Goal: Task Accomplishment & Management: Use online tool/utility

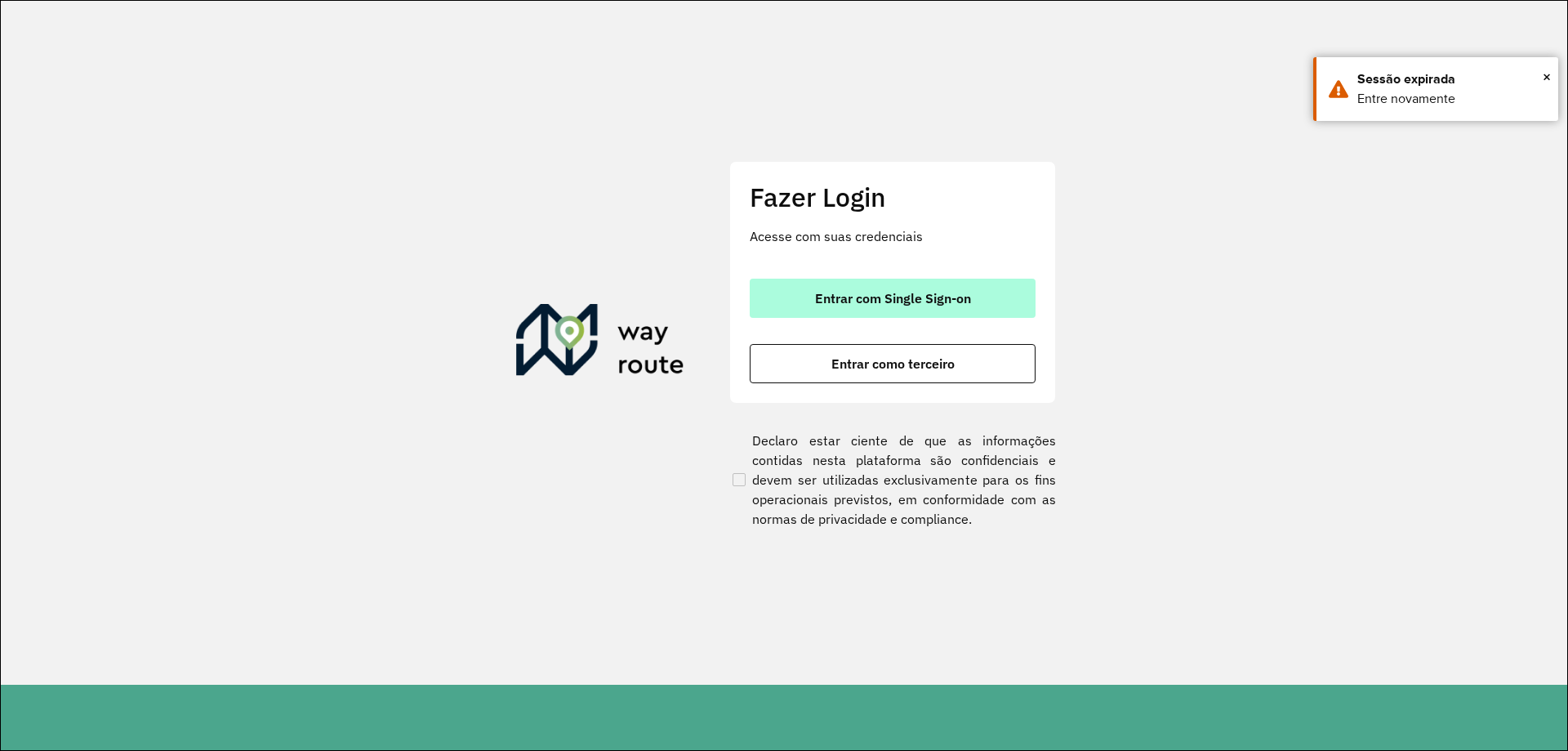
click at [878, 314] on button "Entrar com Single Sign-on" at bounding box center [892, 298] width 285 height 39
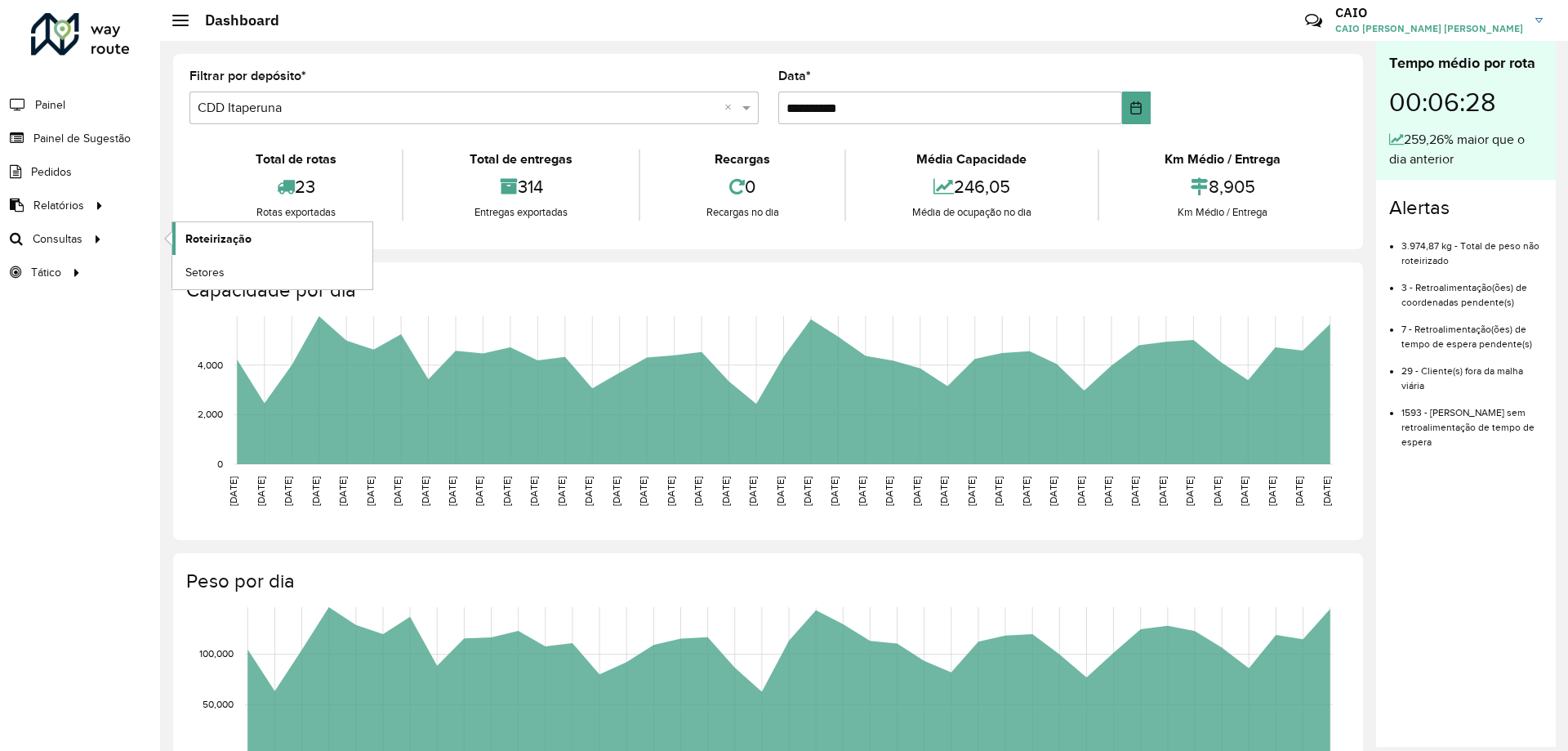
click at [201, 238] on span "Roteirização" at bounding box center [219, 239] width 67 height 17
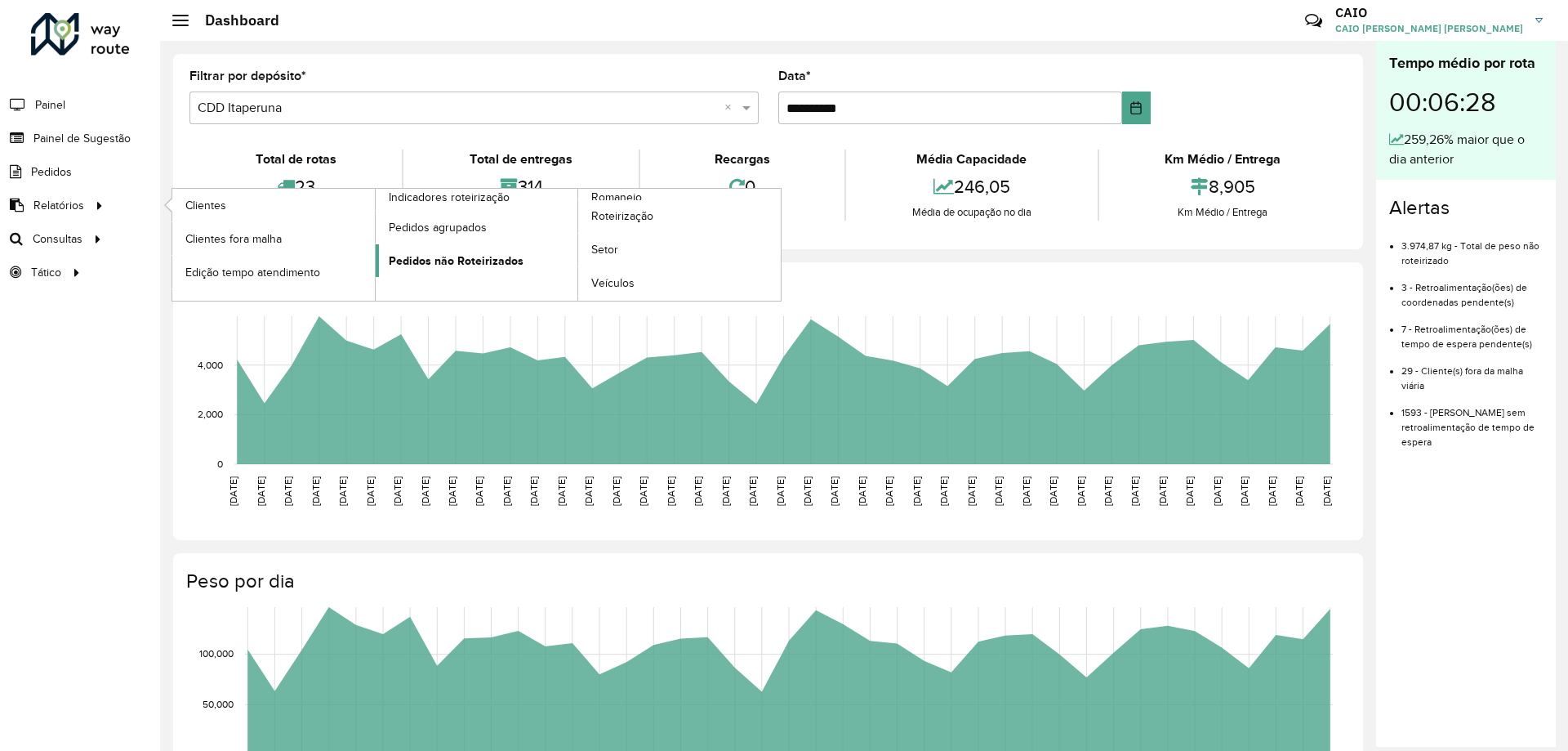
click at [437, 256] on span "Pedidos não Roteirizados" at bounding box center [457, 261] width 135 height 17
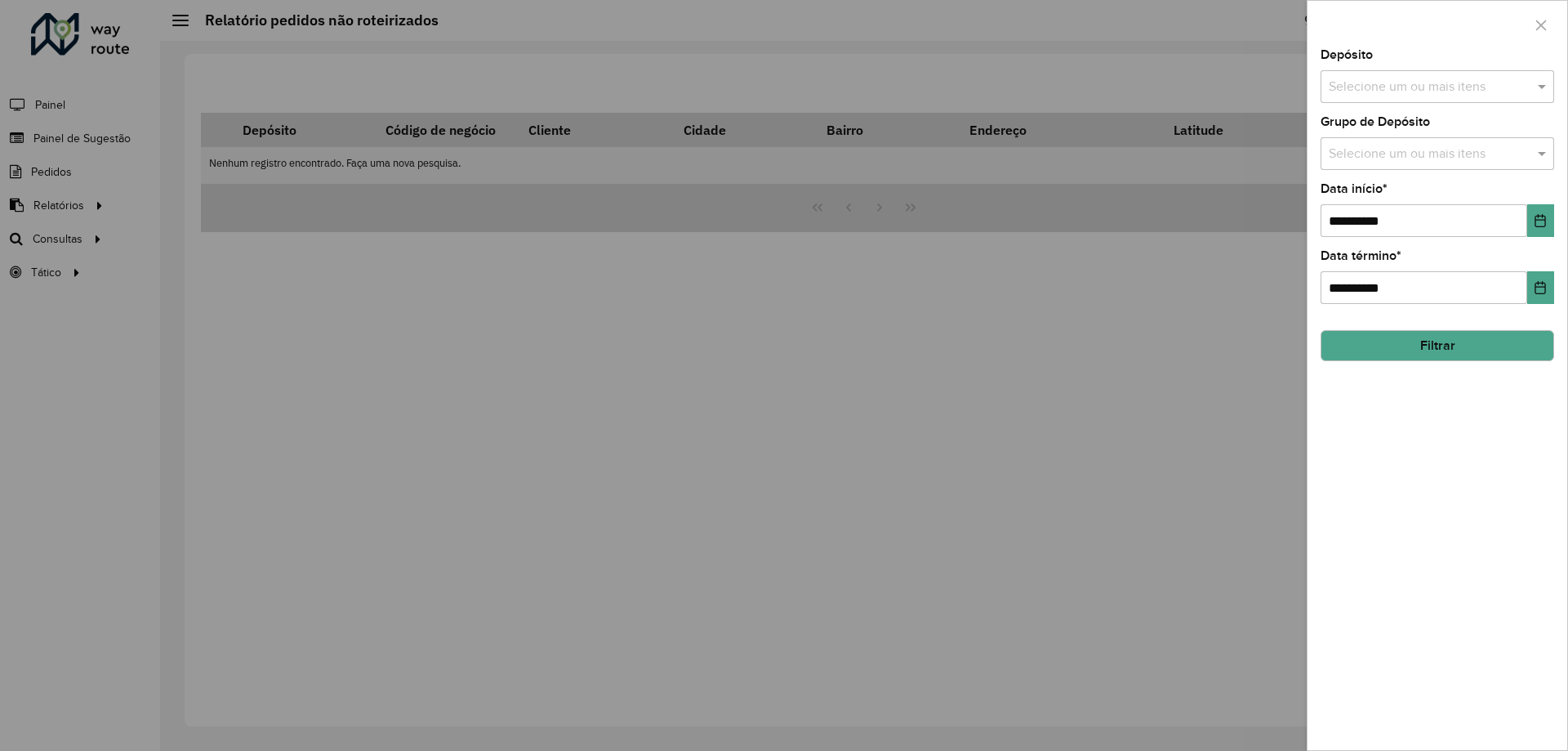
click at [1382, 78] on input "text" at bounding box center [1429, 88] width 209 height 20
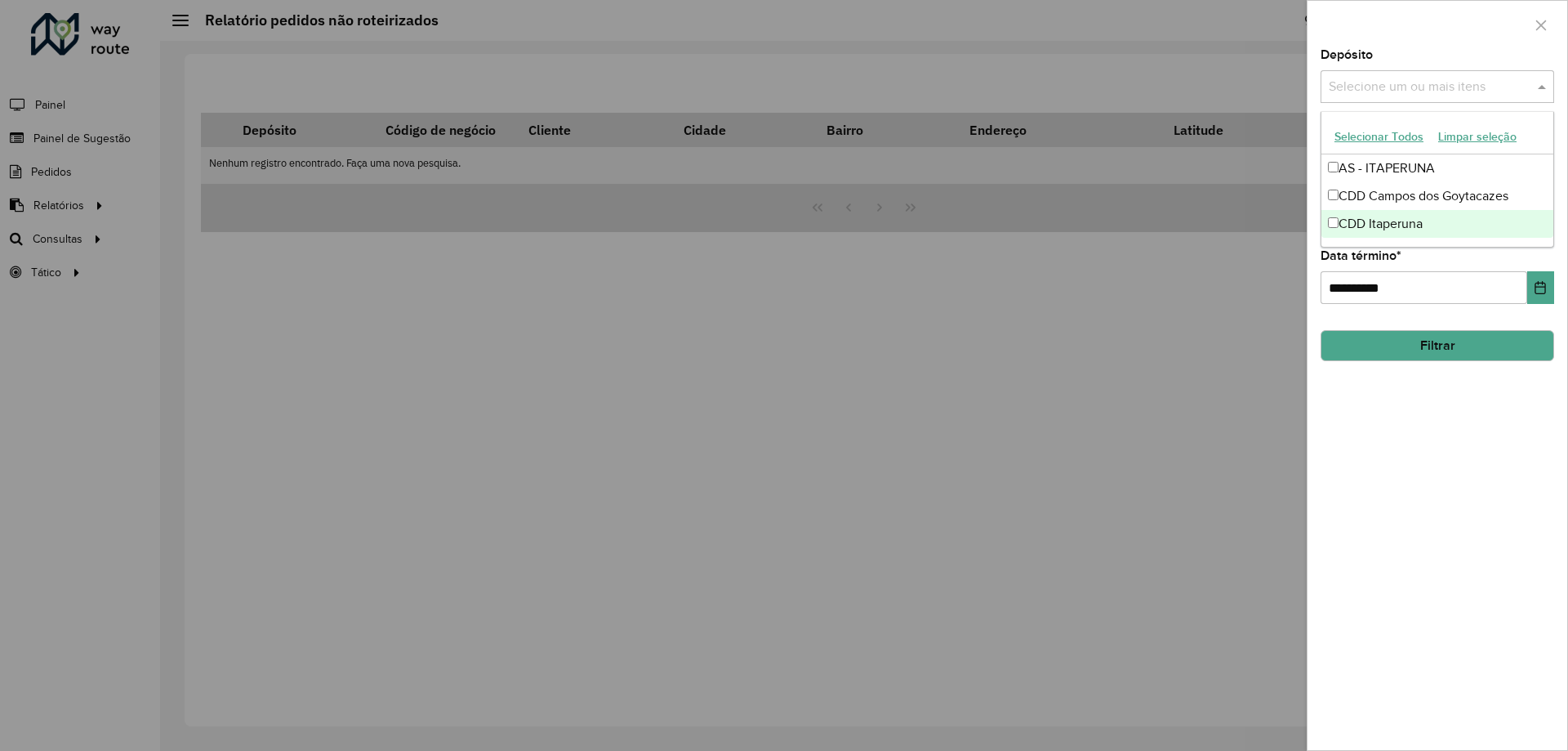
click at [1376, 227] on div "CDD Itaperuna" at bounding box center [1438, 224] width 232 height 28
click at [1537, 294] on icon "Choose Date" at bounding box center [1540, 287] width 10 height 13
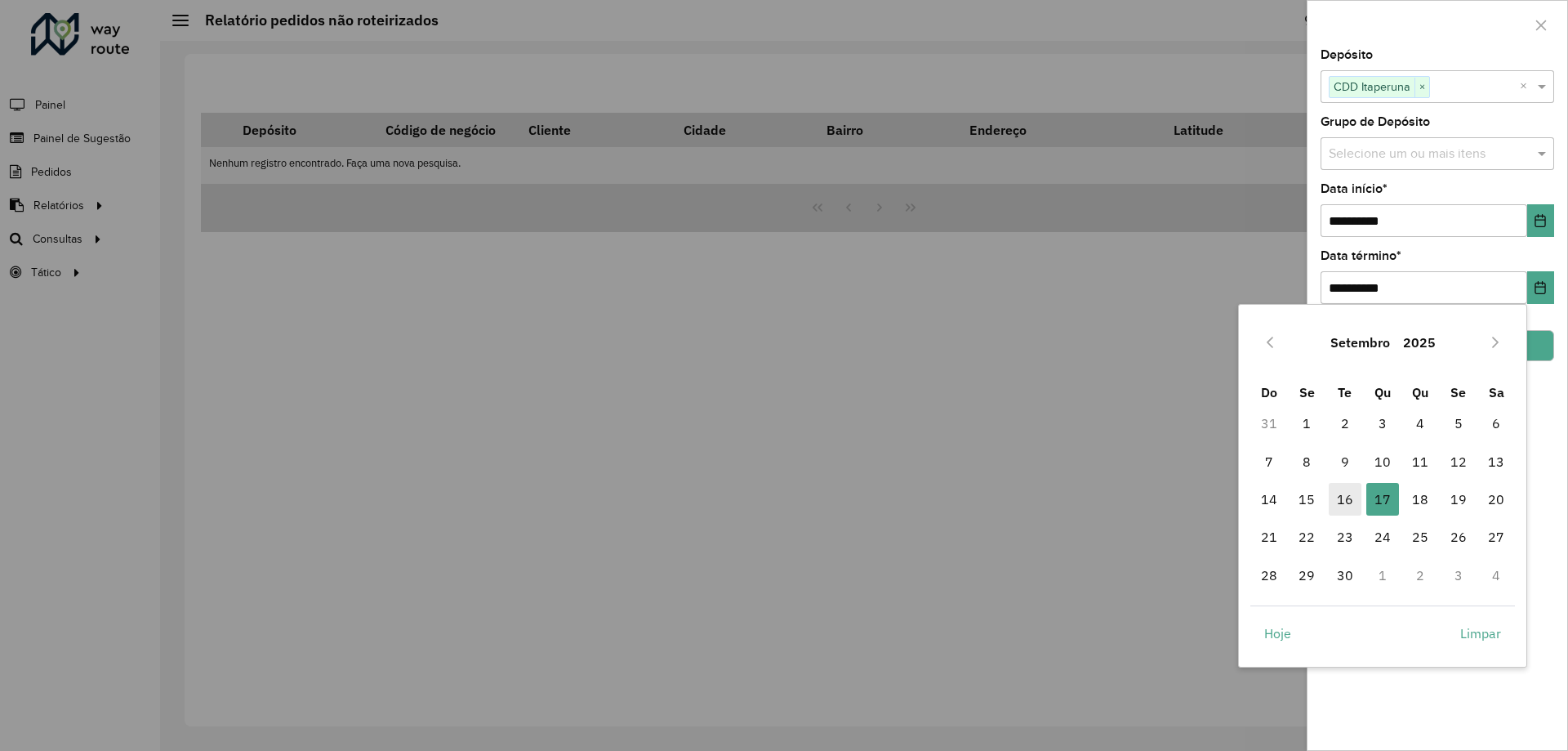
click at [1346, 500] on span "16" at bounding box center [1345, 499] width 32 height 32
type input "**********"
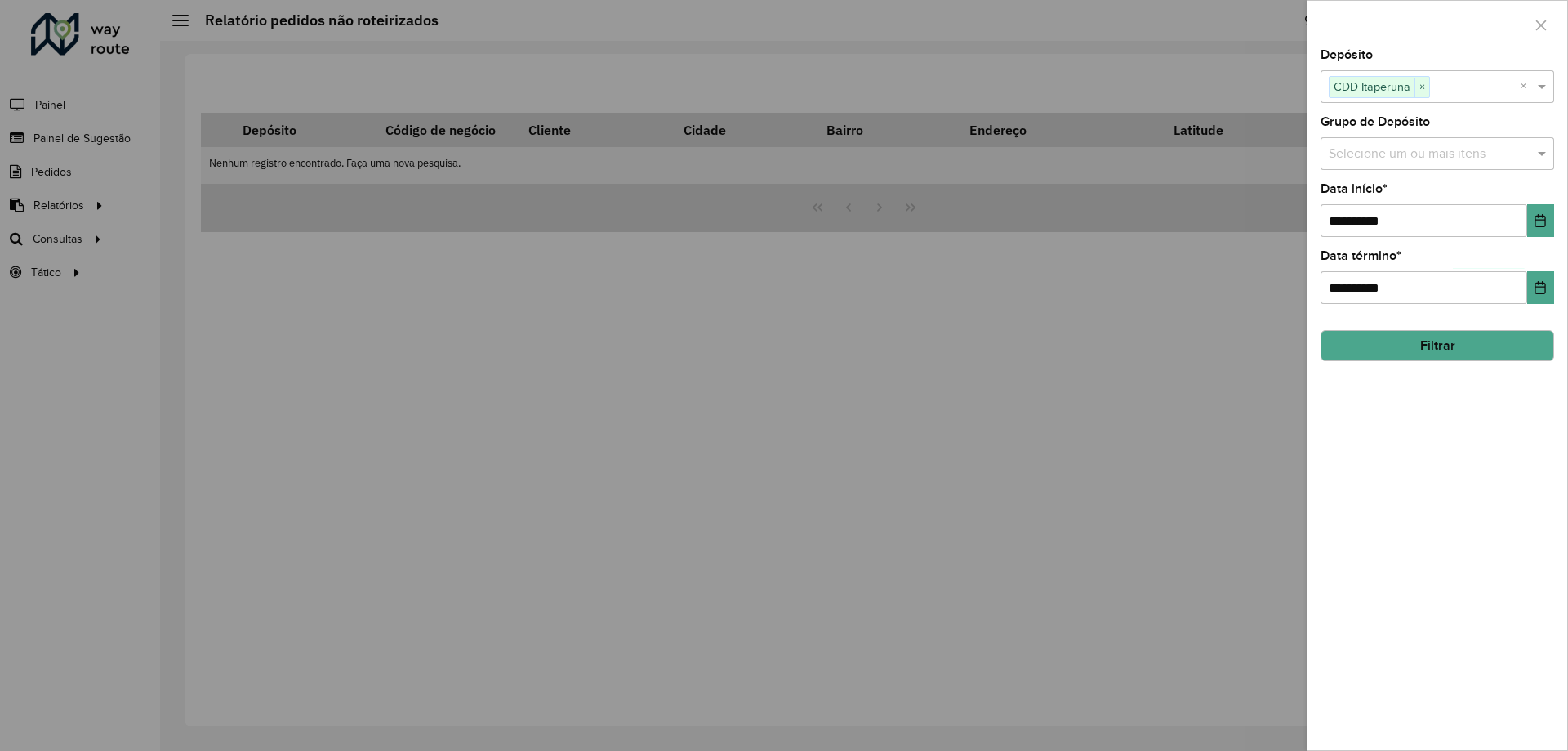
click at [1468, 352] on button "Filtrar" at bounding box center [1438, 346] width 234 height 31
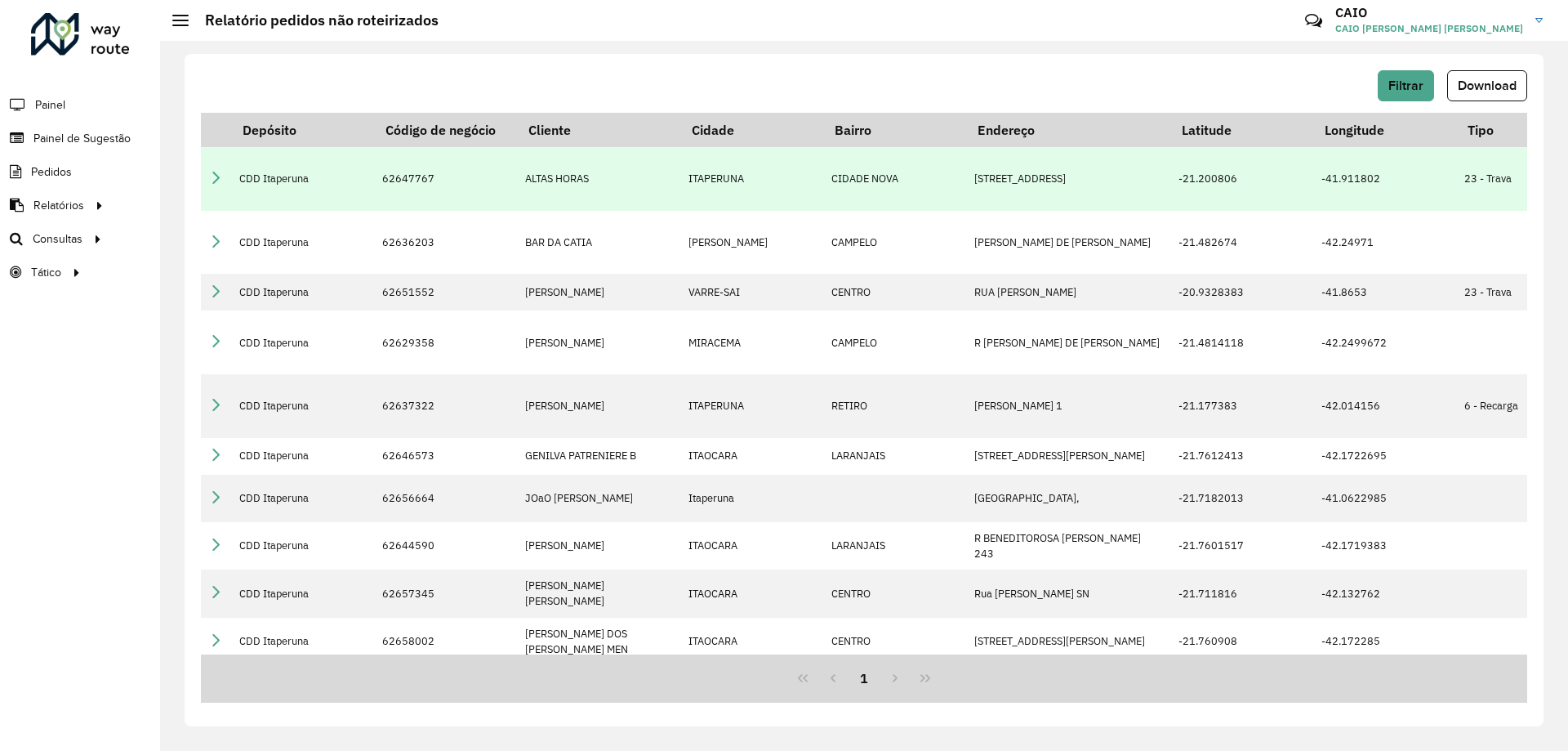
click at [217, 175] on icon at bounding box center [216, 177] width 13 height 13
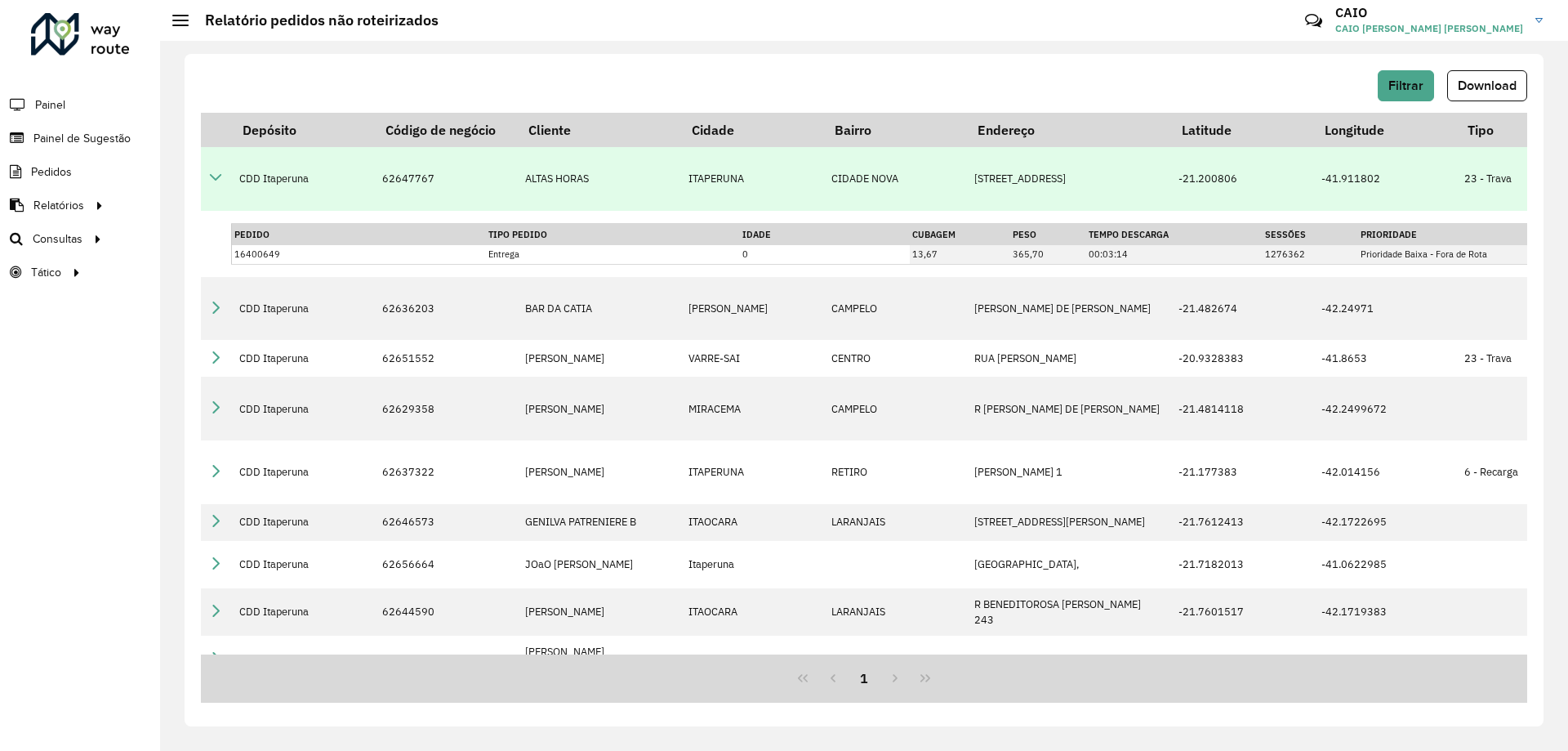
click at [217, 175] on icon at bounding box center [216, 177] width 13 height 13
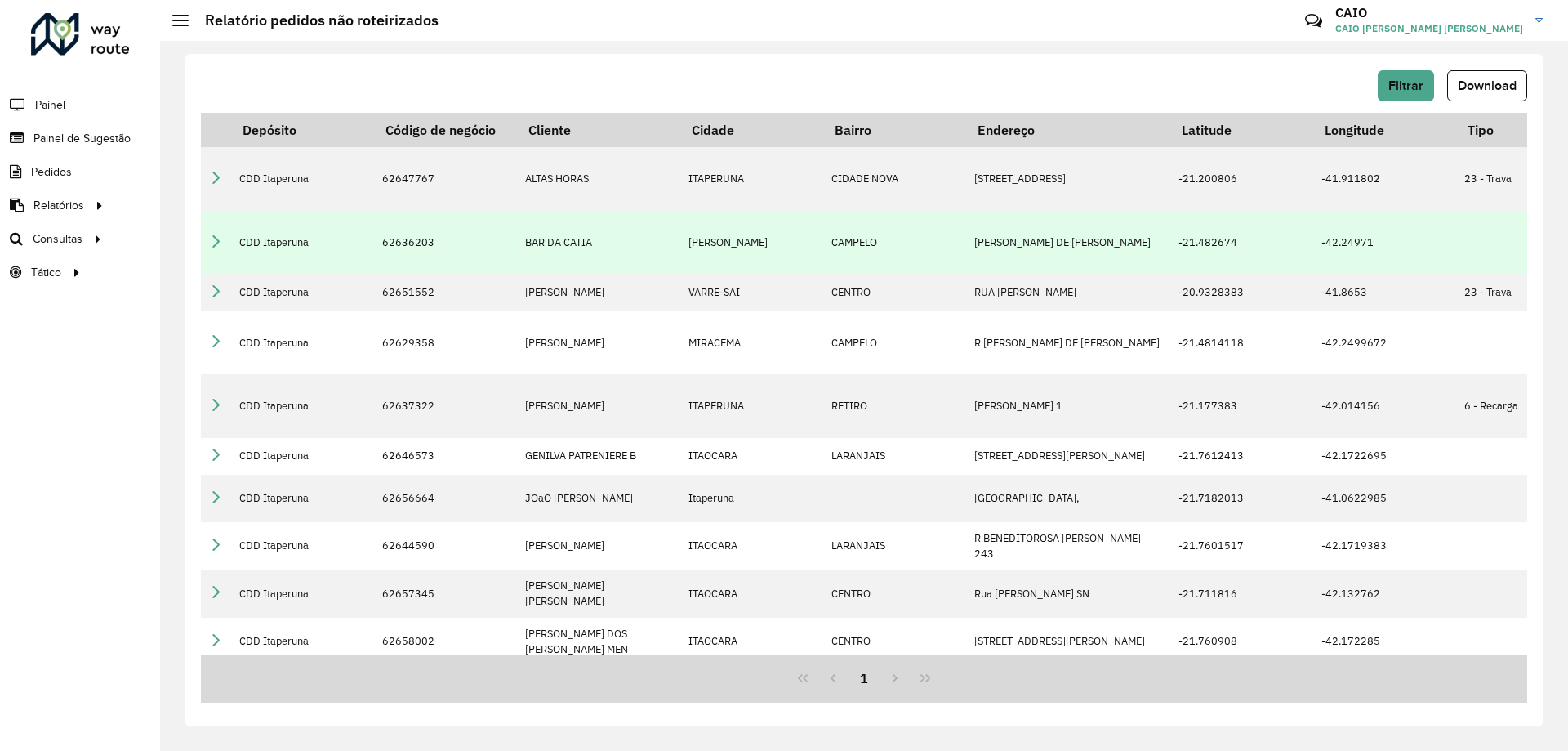
click at [221, 234] on icon at bounding box center [216, 241] width 13 height 13
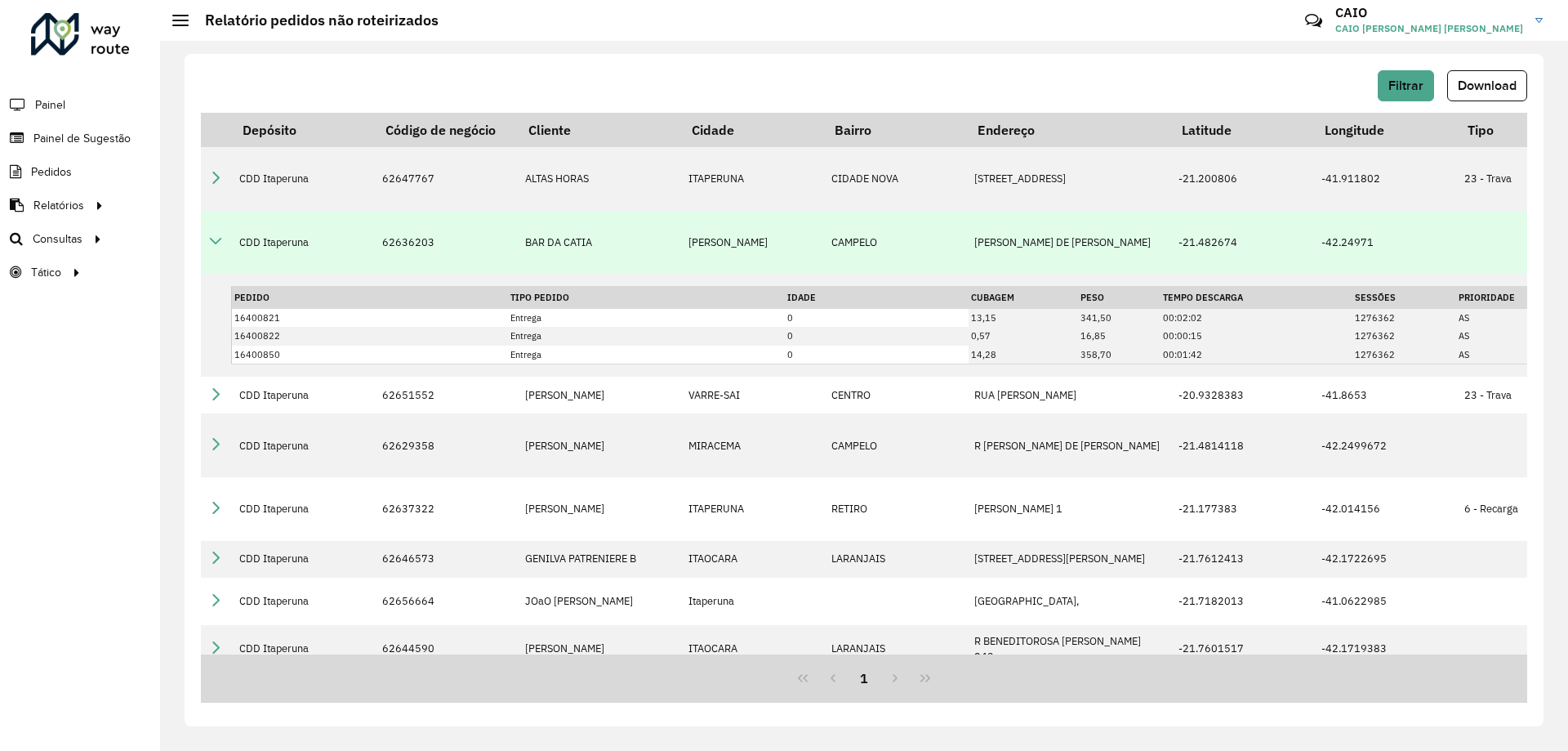
click at [221, 234] on icon at bounding box center [216, 241] width 13 height 13
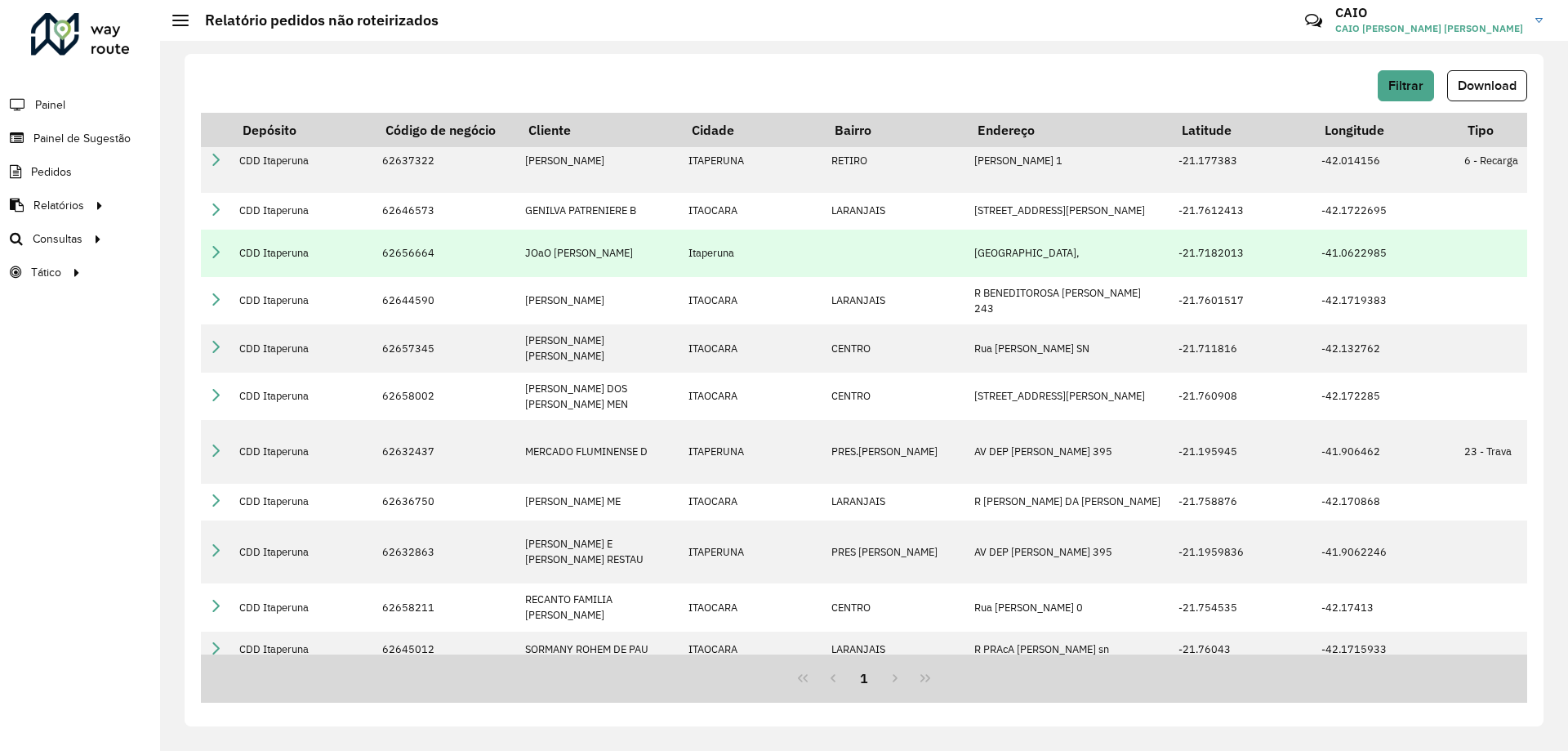
scroll to position [263, 0]
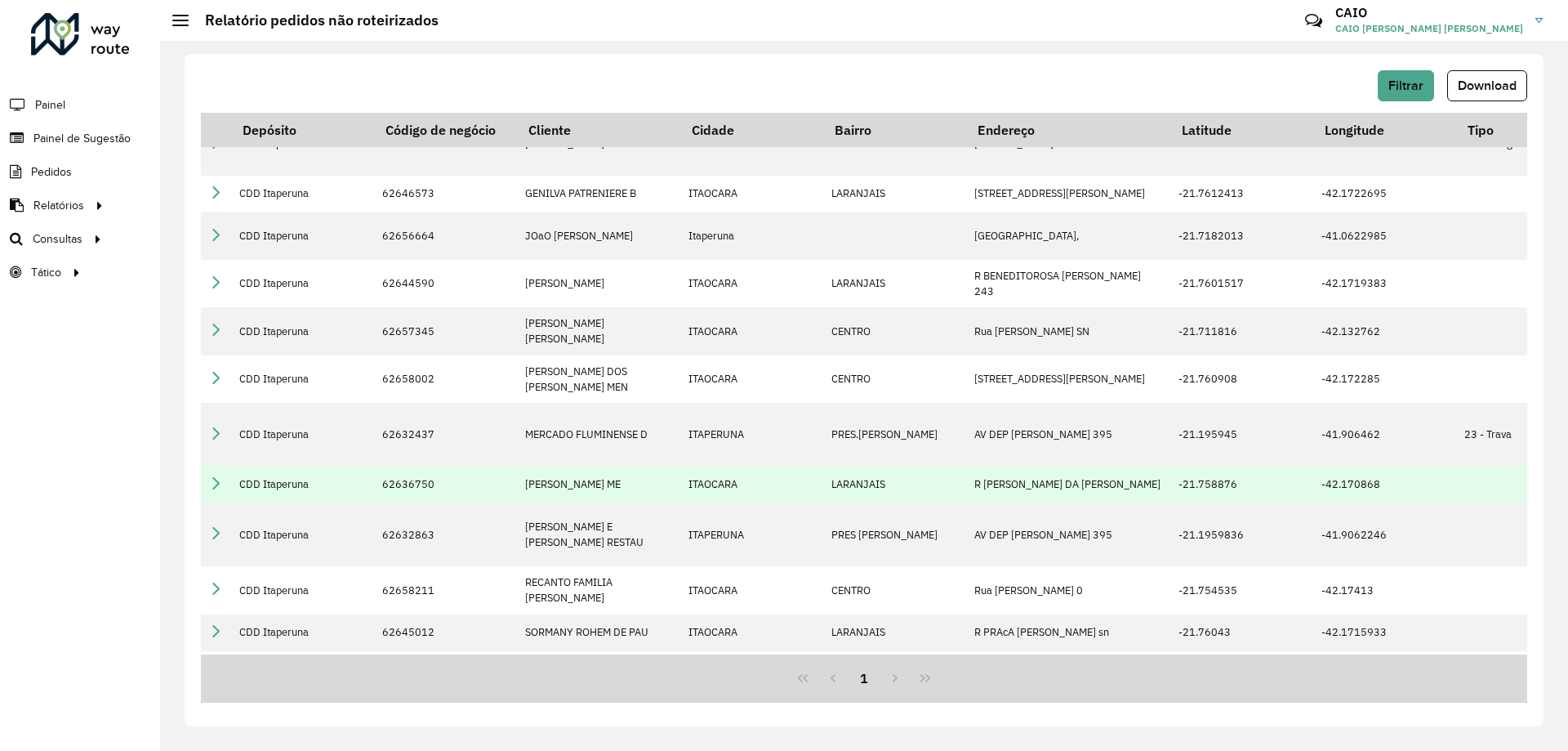
click at [210, 476] on icon at bounding box center [216, 483] width 13 height 13
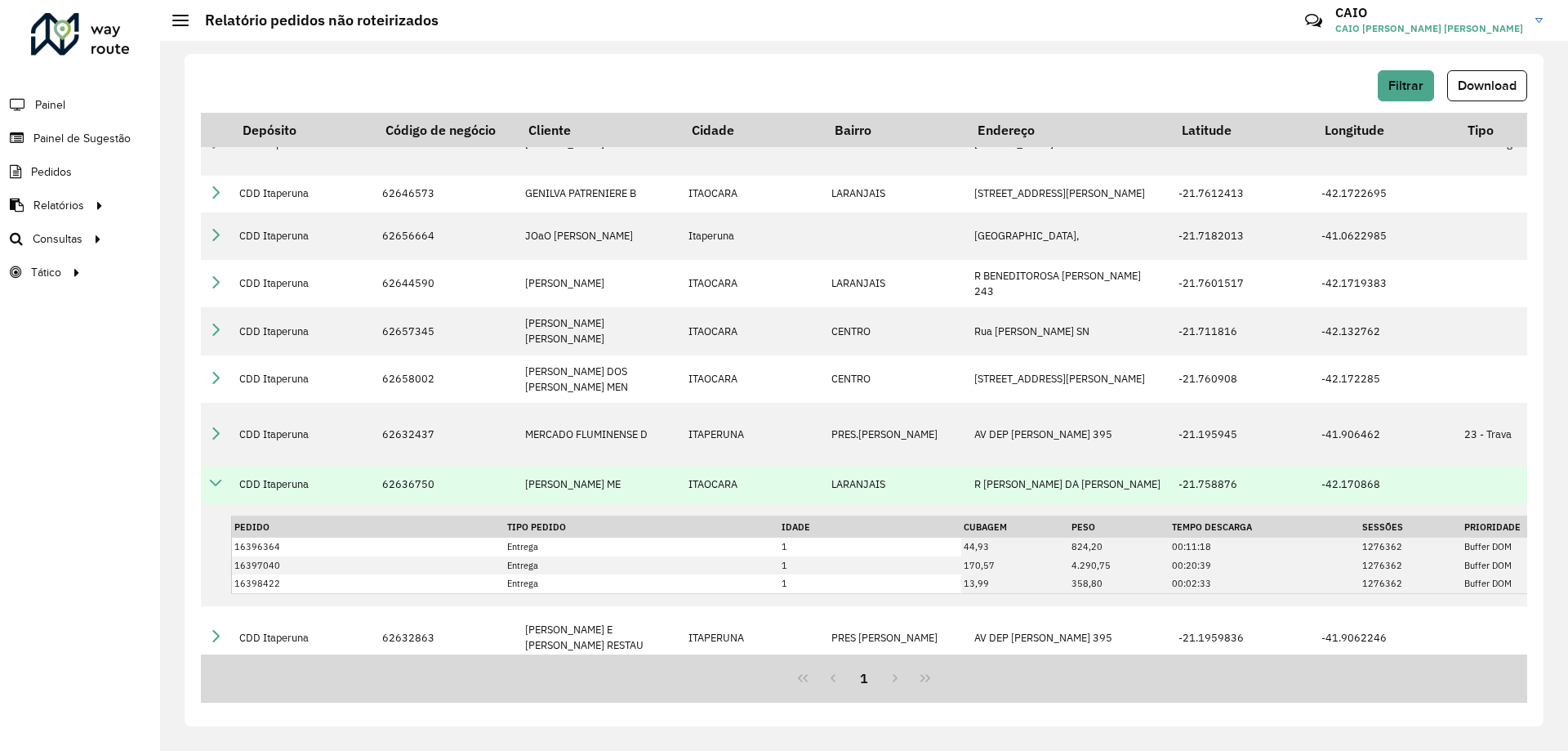
click at [210, 476] on icon at bounding box center [216, 483] width 13 height 13
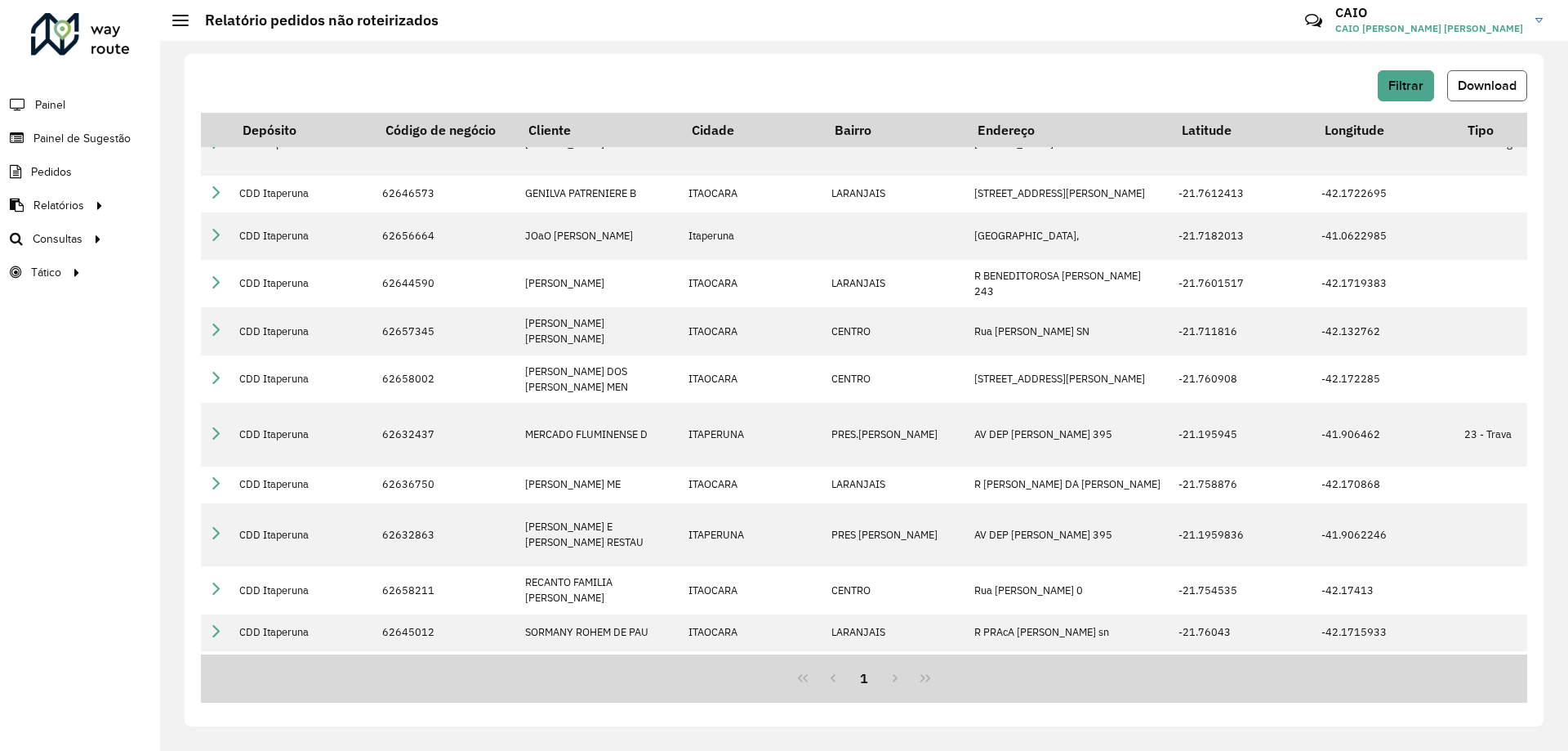
click at [1459, 79] on span "Download" at bounding box center [1487, 85] width 59 height 14
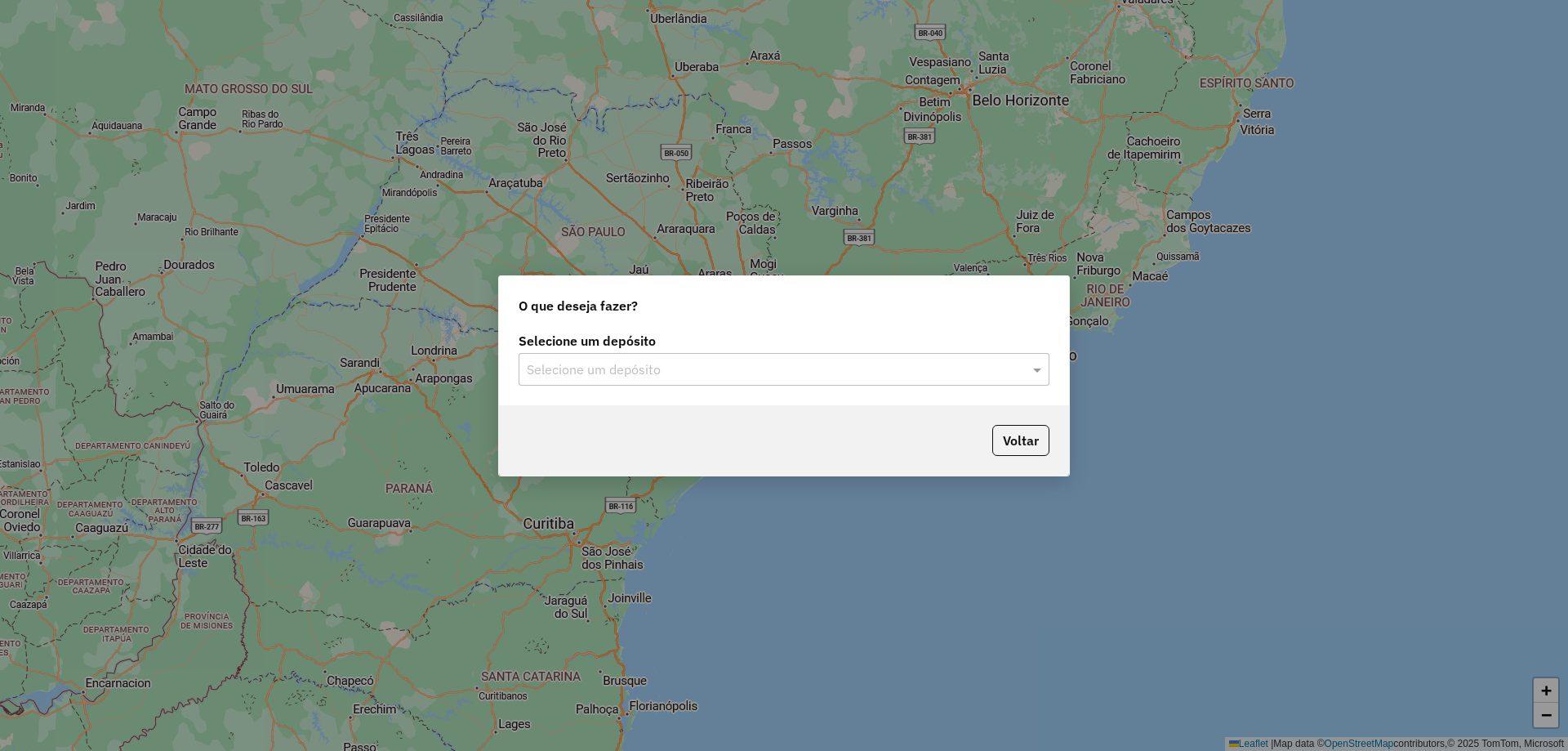
click at [663, 366] on input "text" at bounding box center [768, 370] width 481 height 20
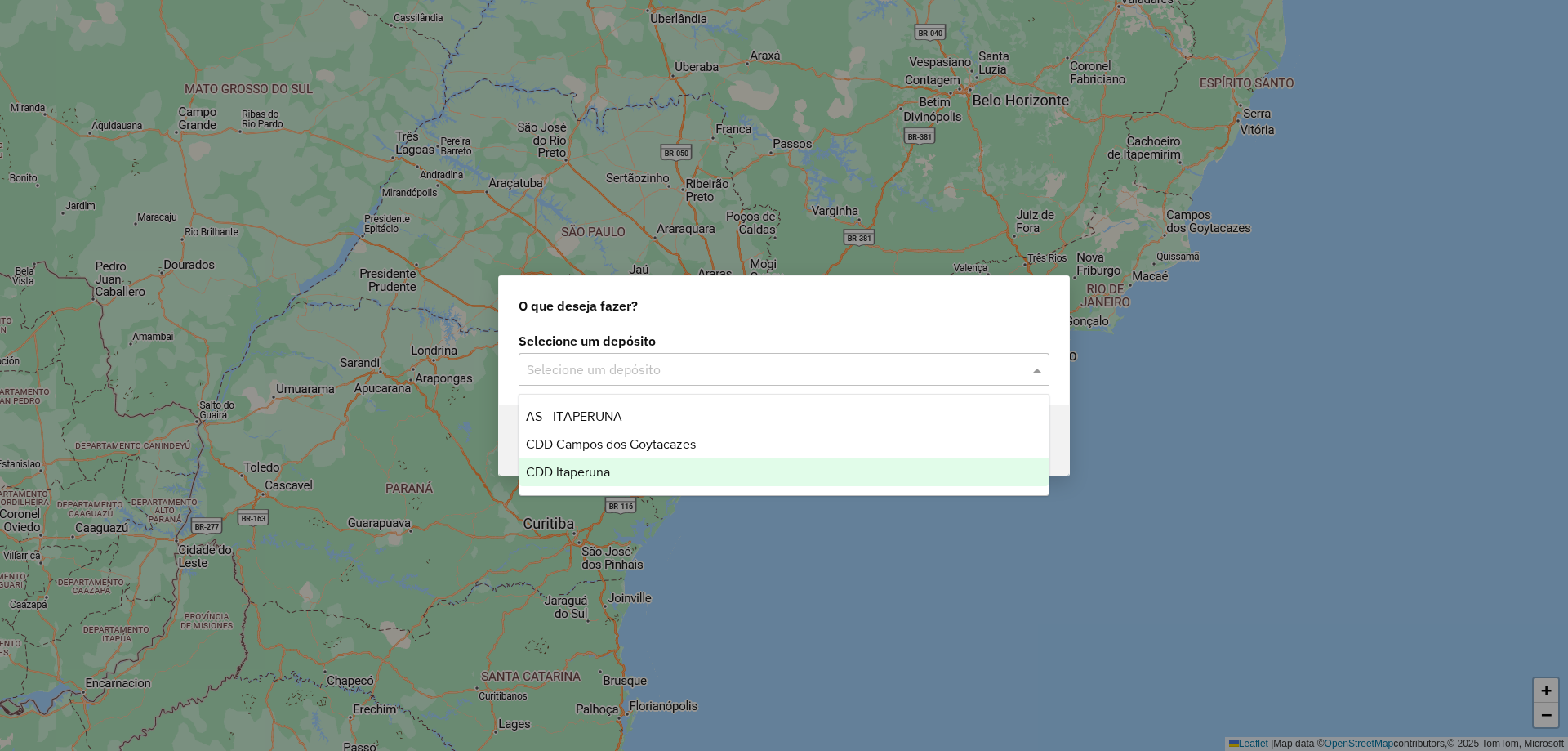
click at [633, 600] on div "O que deseja fazer? Selecione um depósito Selecione um depósito Voltar" at bounding box center [784, 375] width 1568 height 751
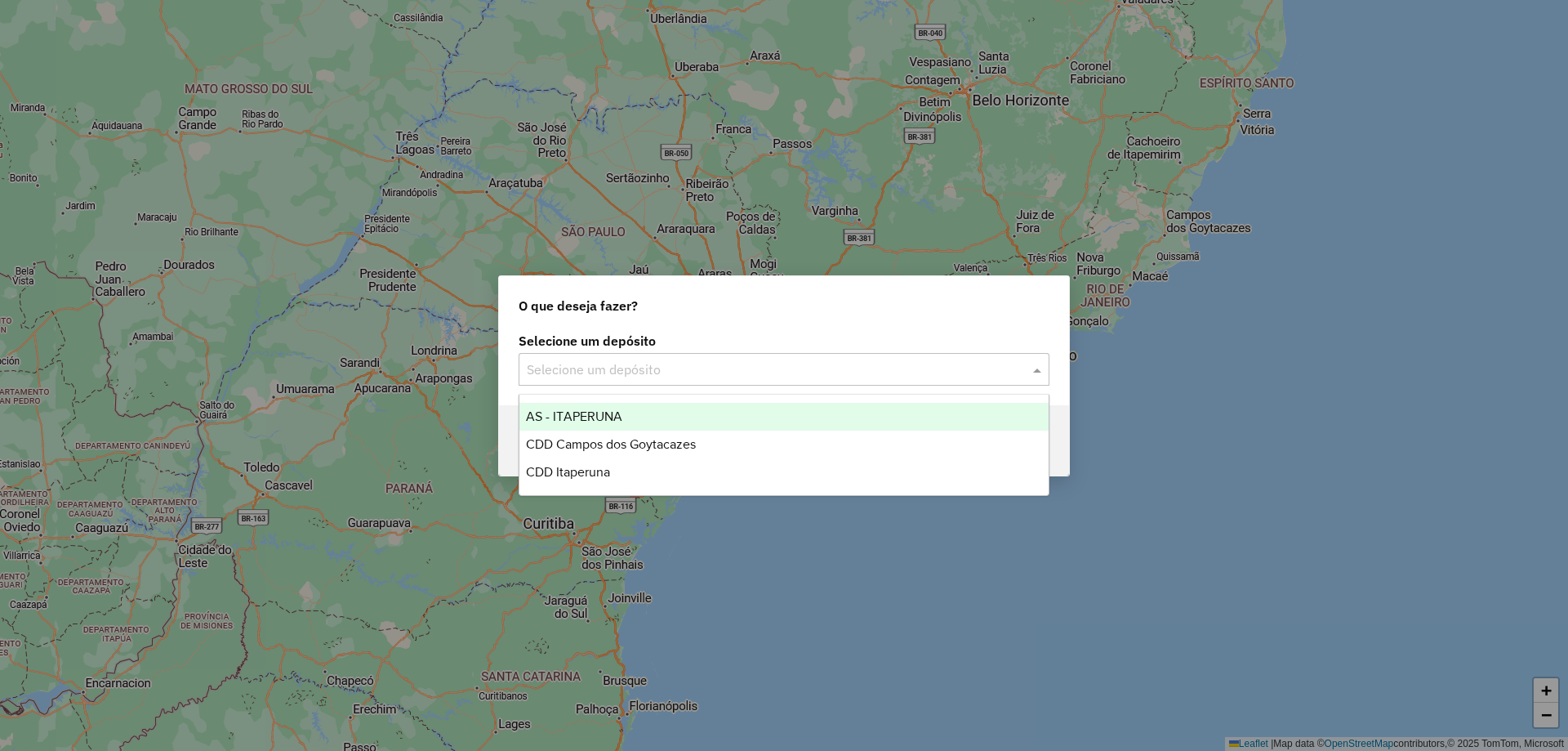
click at [614, 377] on input "text" at bounding box center [768, 370] width 481 height 20
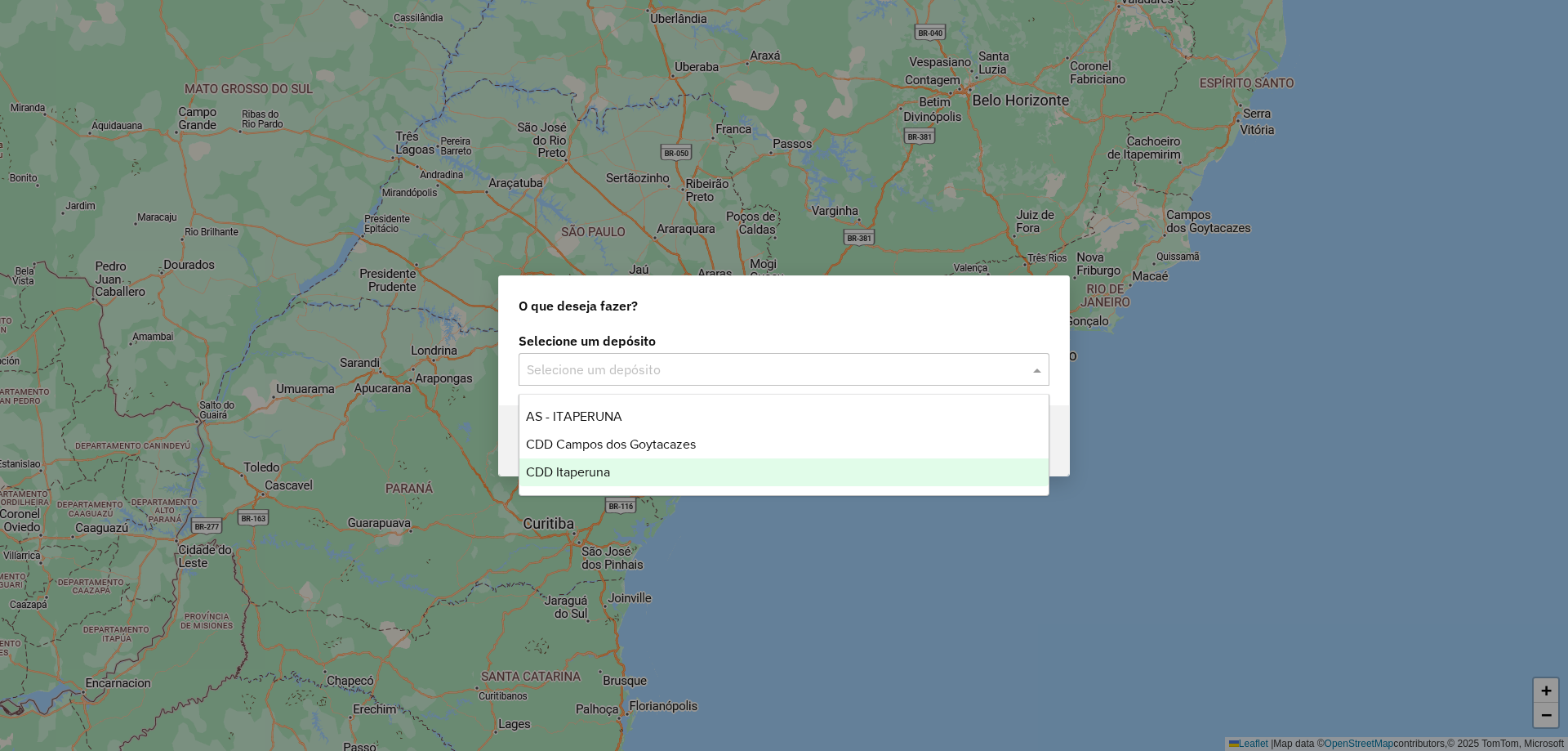
drag, startPoint x: 600, startPoint y: 476, endPoint x: 609, endPoint y: 471, distance: 10.3
click at [599, 476] on span "CDD Itaperuna" at bounding box center [568, 471] width 84 height 14
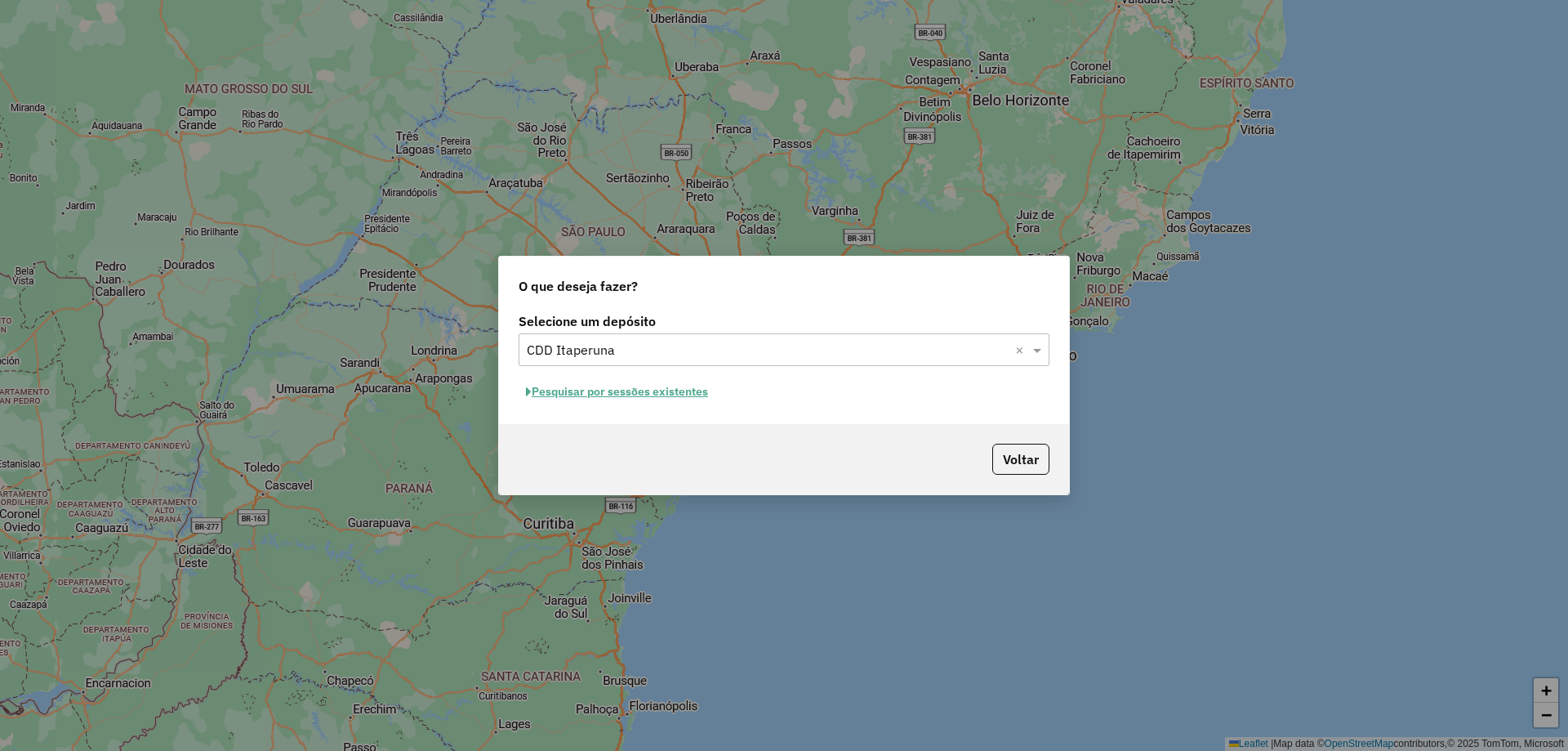
click at [619, 394] on button "Pesquisar por sessões existentes" at bounding box center [617, 391] width 197 height 26
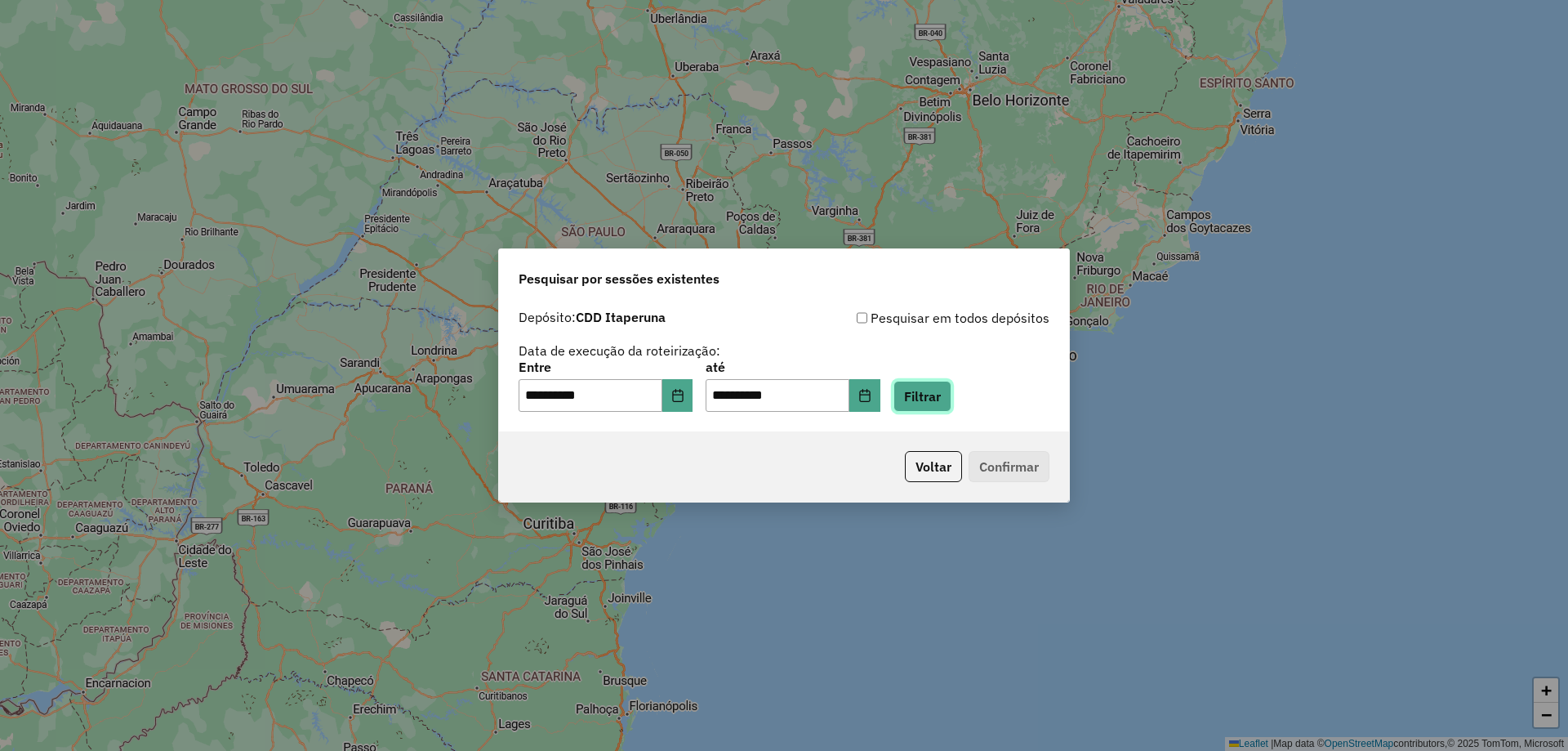
click at [949, 405] on button "Filtrar" at bounding box center [922, 396] width 58 height 31
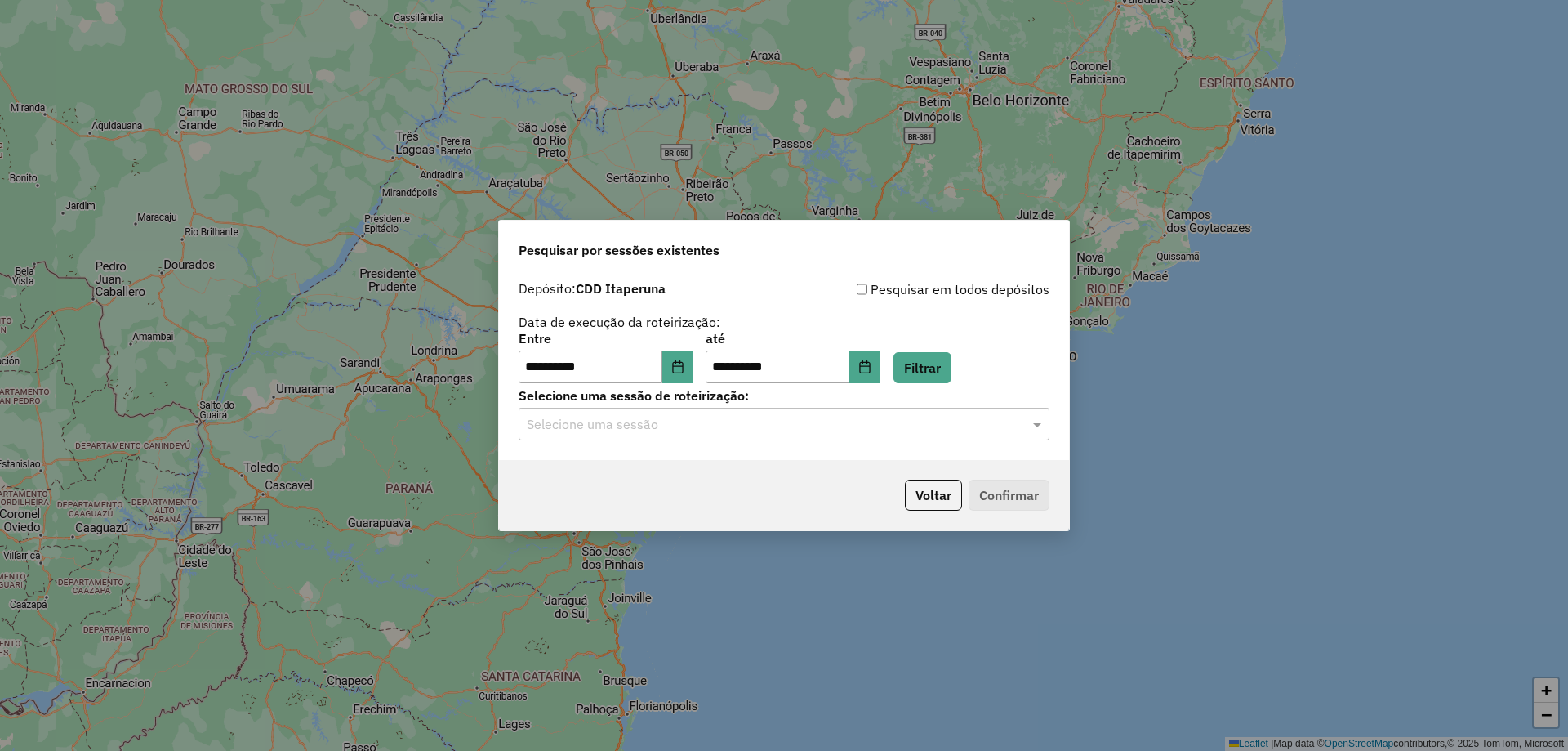
click at [772, 433] on input "text" at bounding box center [768, 425] width 481 height 20
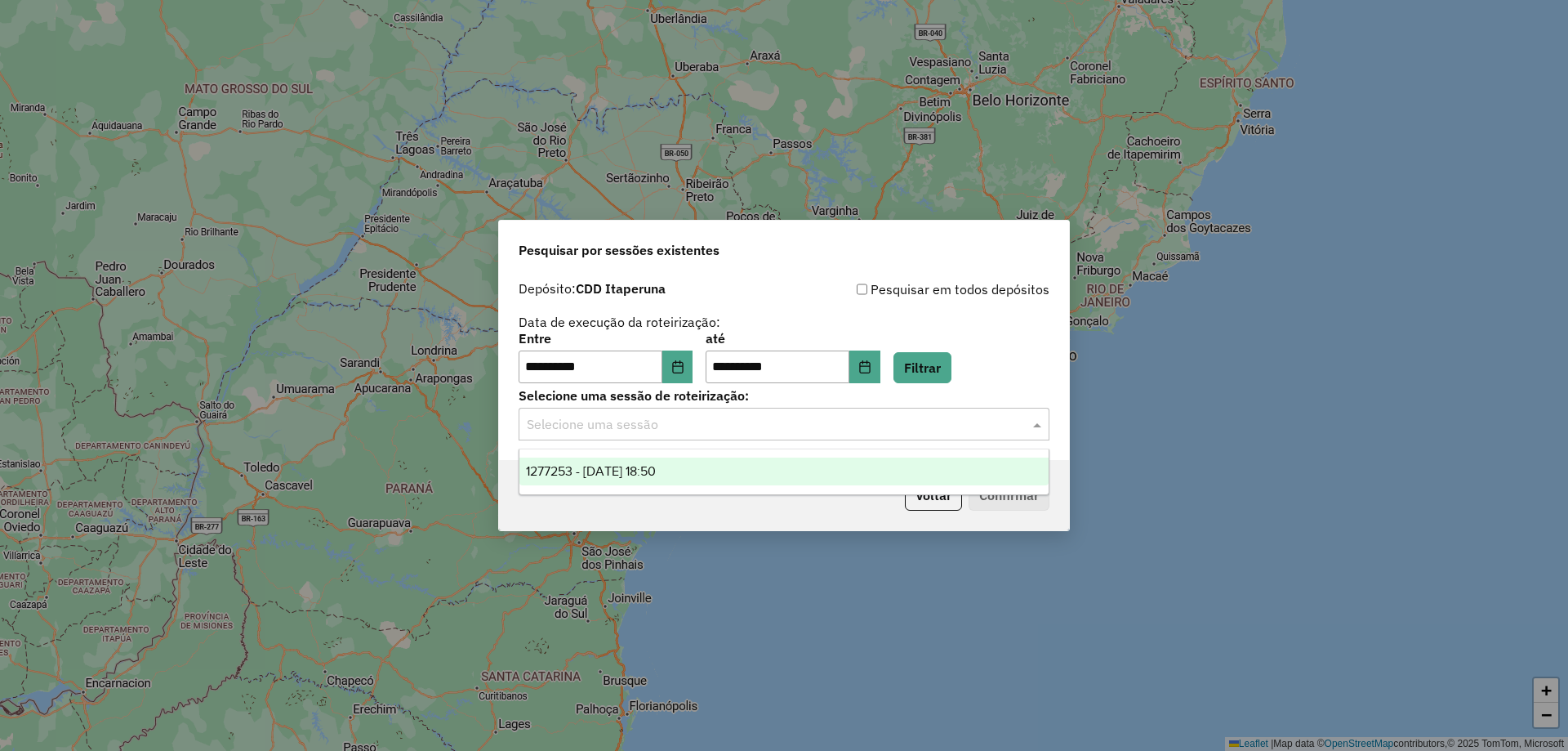
click at [700, 468] on div "1277253 - 17/09/2025 18:50" at bounding box center [784, 471] width 529 height 28
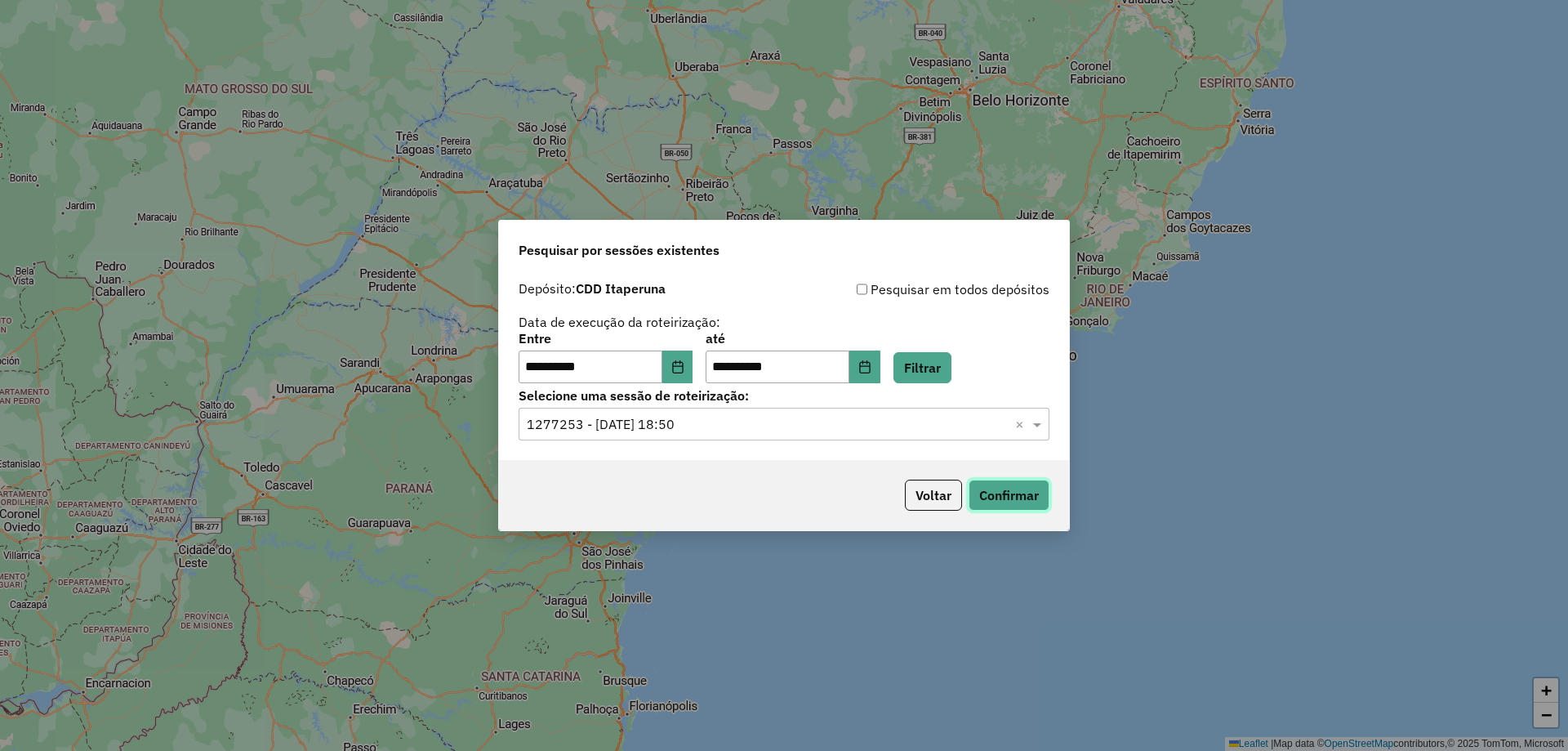
click at [989, 500] on button "Confirmar" at bounding box center [1009, 495] width 81 height 31
click at [999, 498] on button "Confirmar" at bounding box center [1009, 495] width 81 height 31
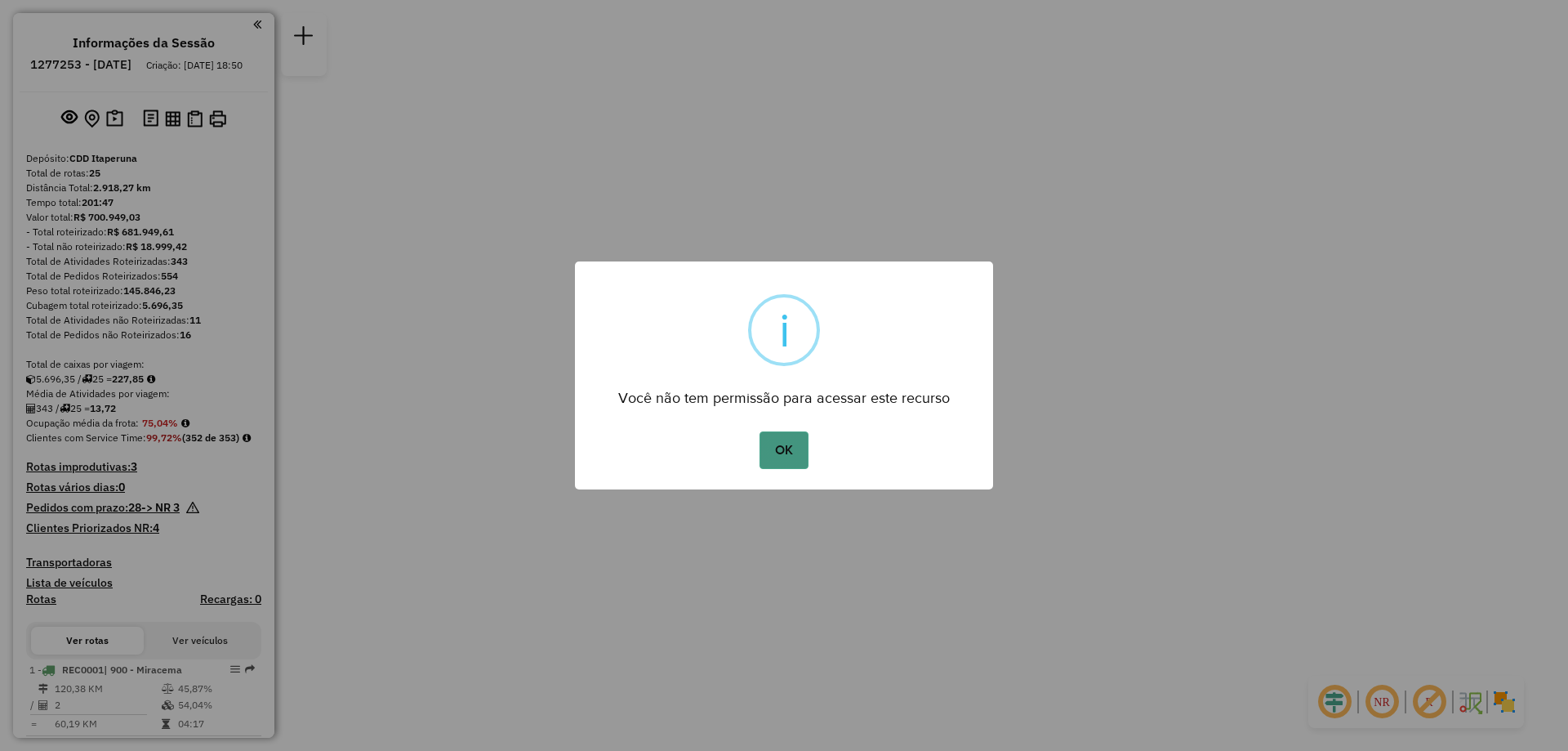
click at [774, 453] on button "OK" at bounding box center [783, 449] width 49 height 37
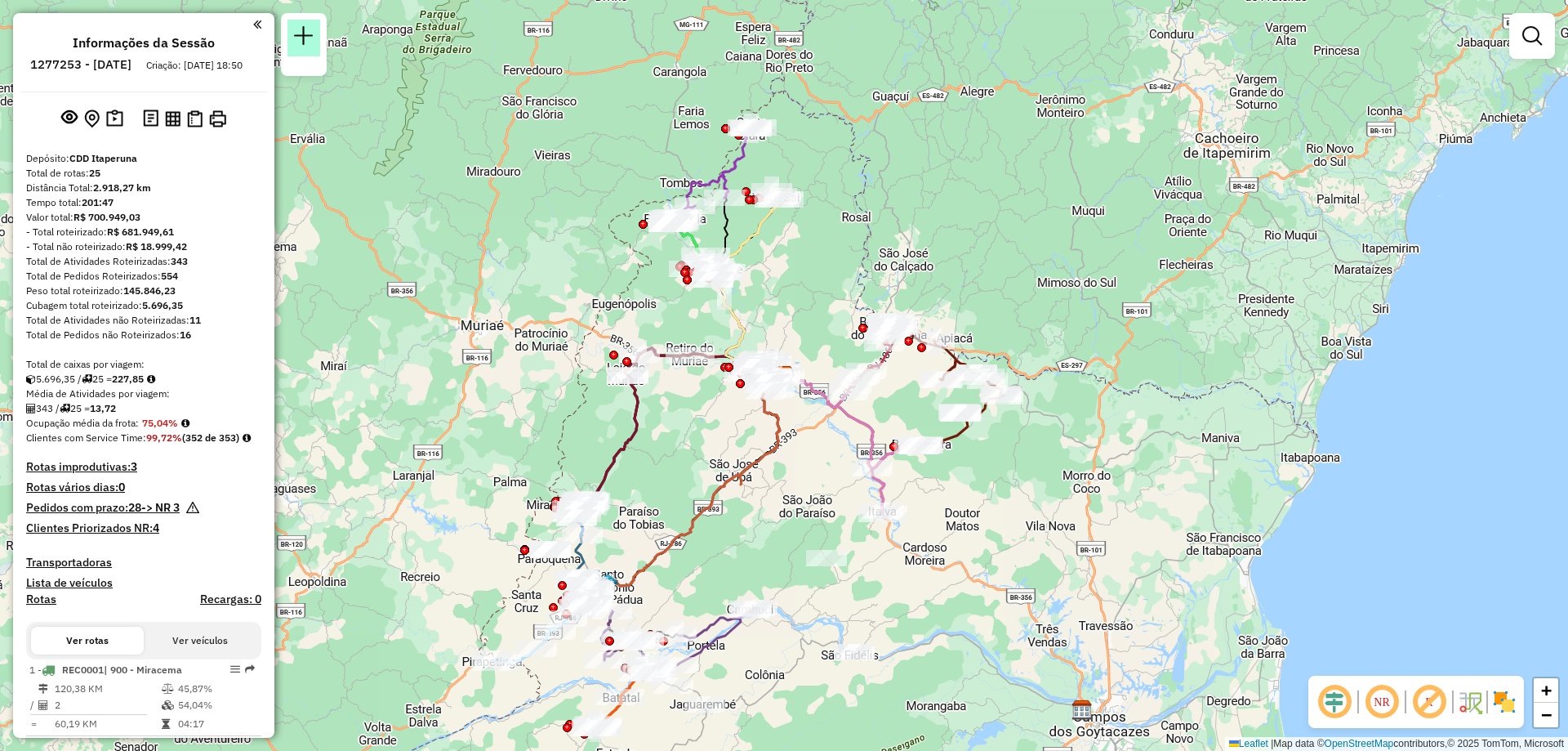
click at [300, 41] on em at bounding box center [304, 35] width 20 height 20
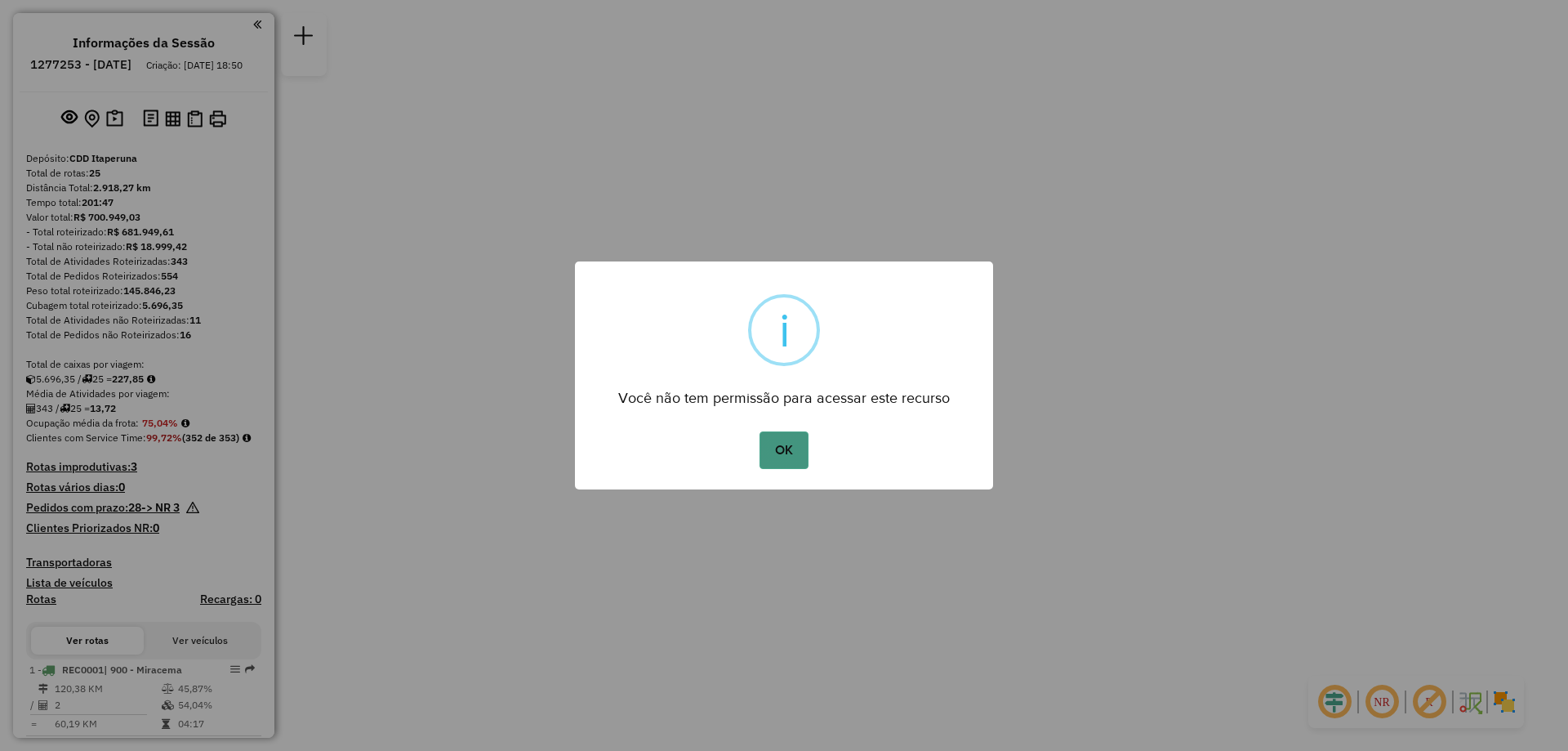
click at [781, 449] on button "OK" at bounding box center [783, 449] width 49 height 37
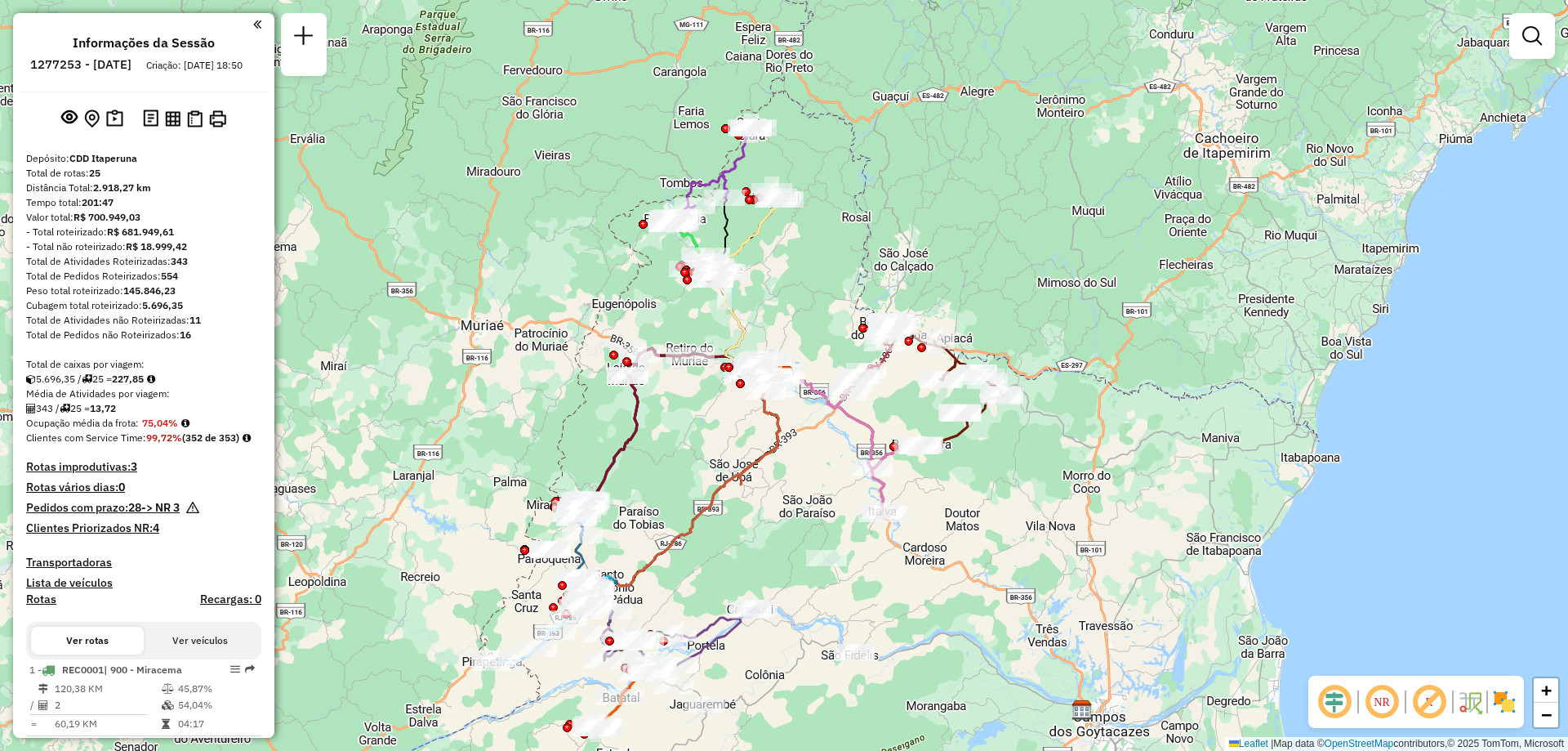
click at [157, 515] on strong "-> NR 3" at bounding box center [161, 506] width 38 height 14
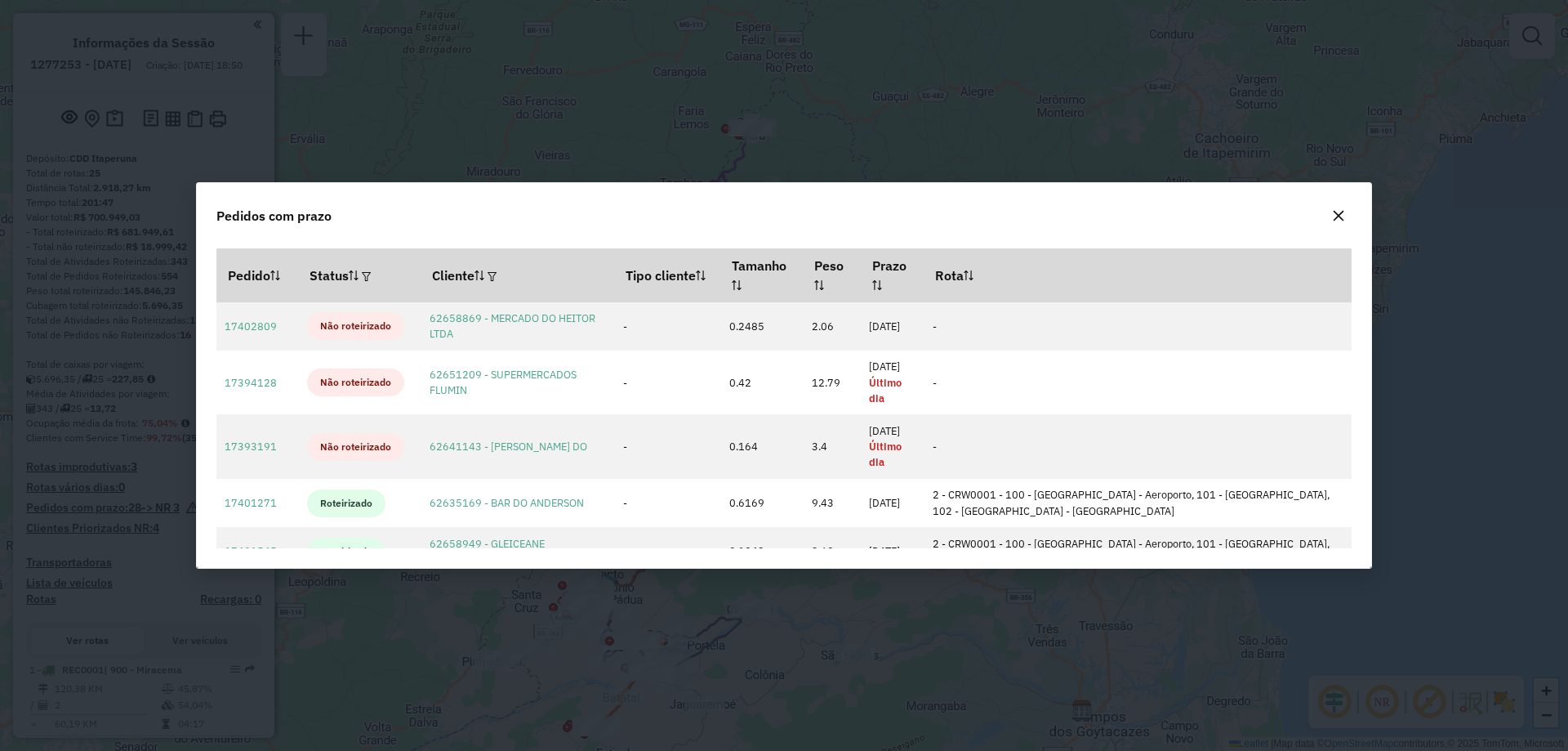
click at [1345, 211] on button "button" at bounding box center [1338, 215] width 26 height 26
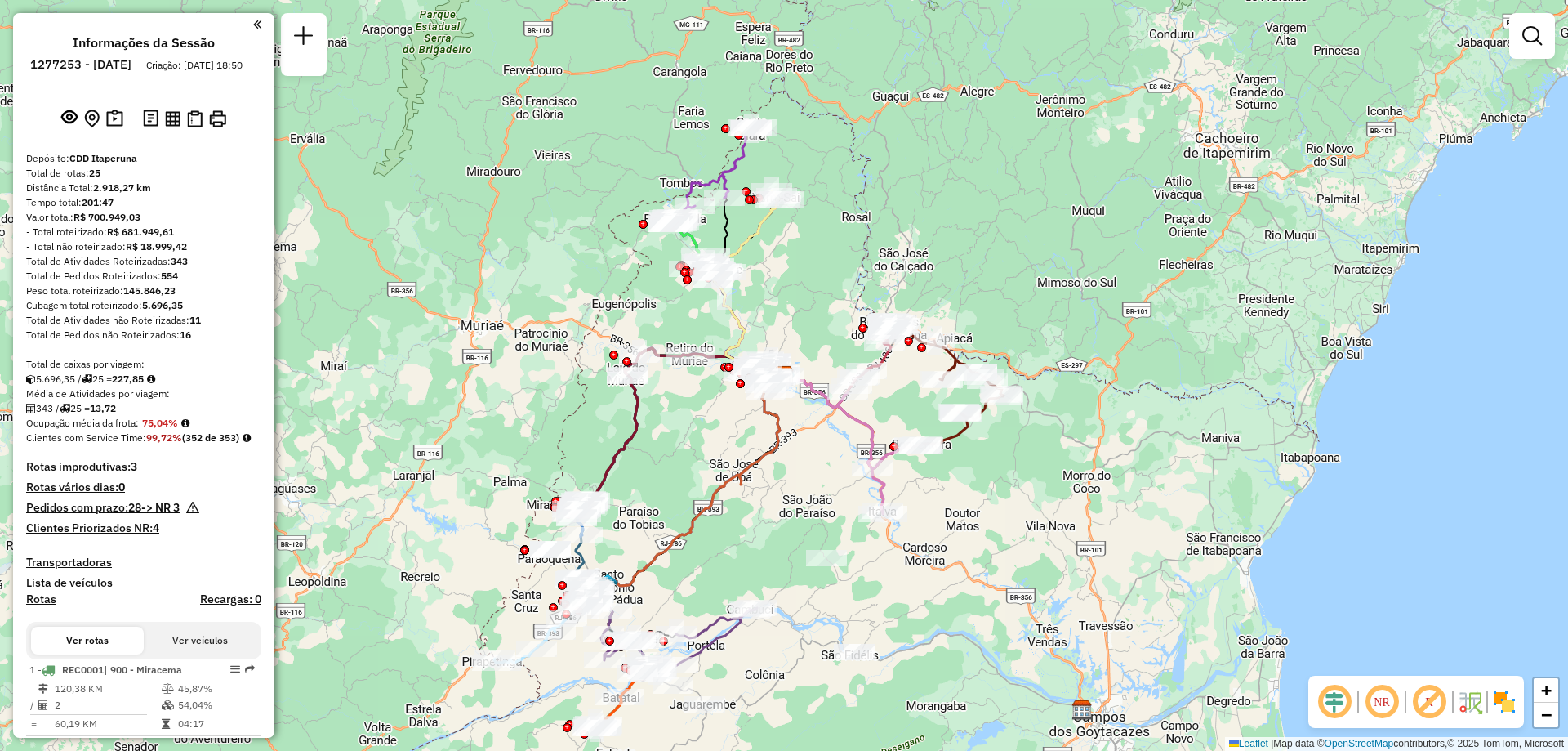
click at [137, 535] on h4 "Clientes Priorizados NR: 4" at bounding box center [143, 528] width 235 height 14
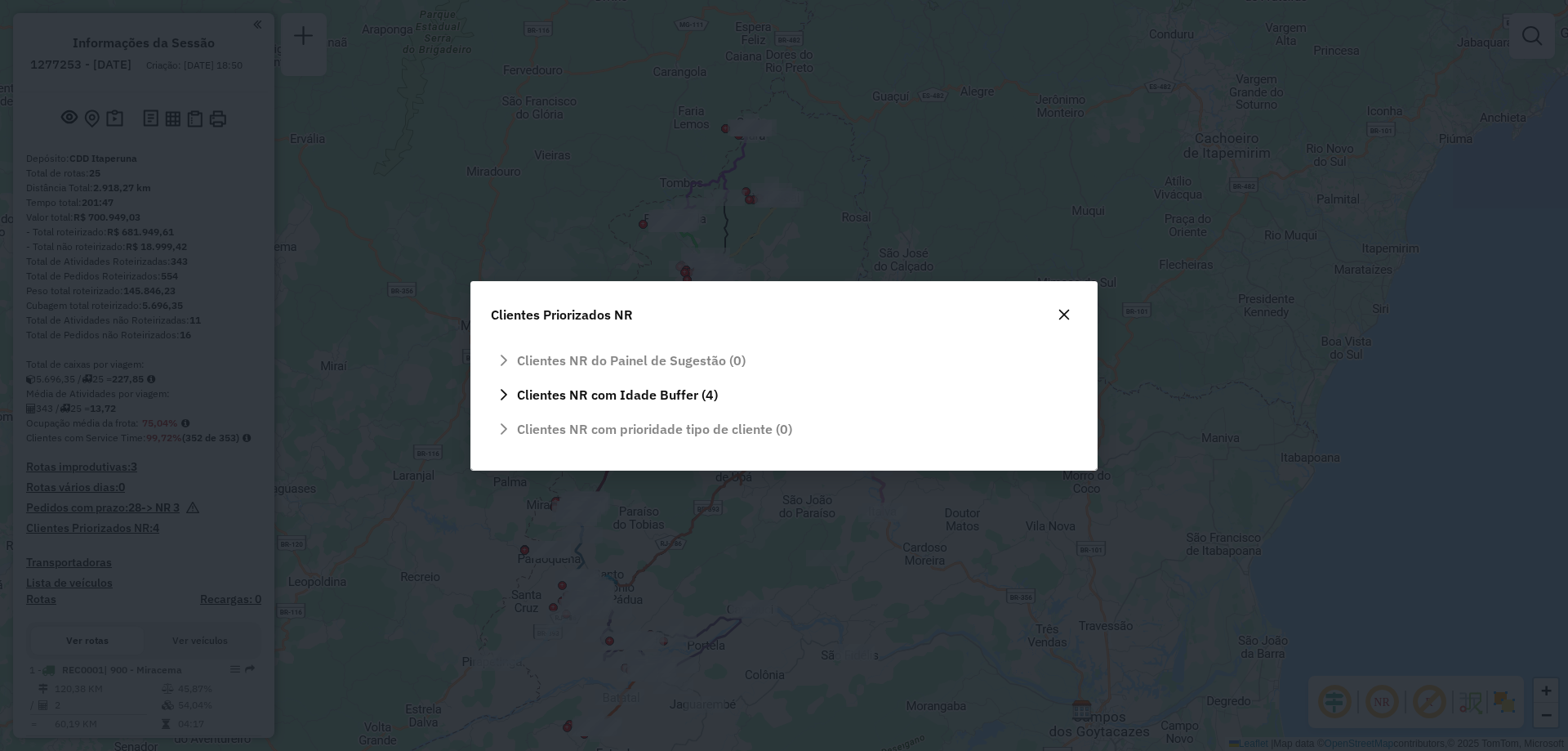
click at [656, 362] on div "Clientes NR do Painel de Sugestão (0)" at bounding box center [784, 364] width 586 height 32
click at [649, 394] on span "Clientes NR com Idade Buffer (4)" at bounding box center [617, 395] width 201 height 13
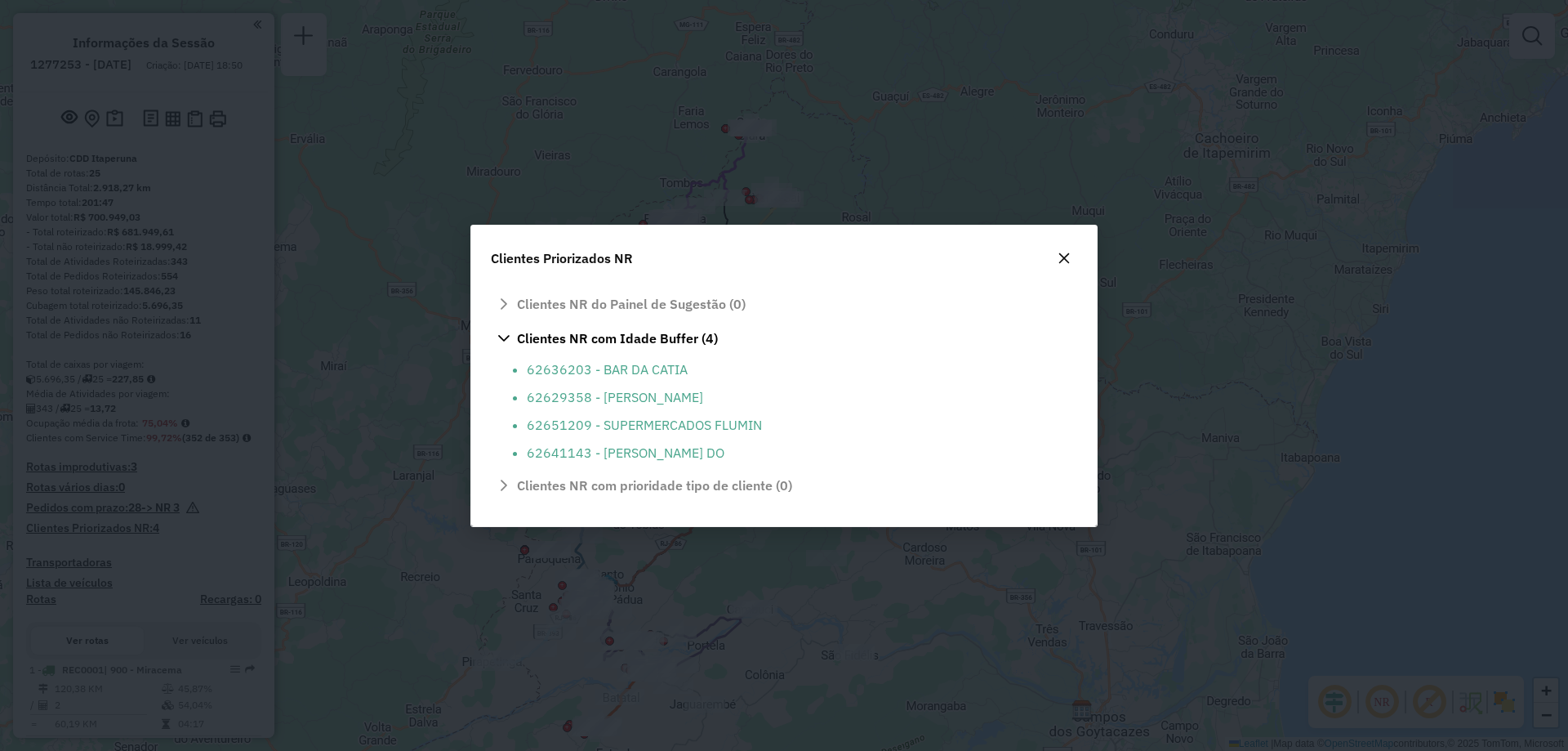
click at [1064, 261] on icon "button" at bounding box center [1065, 258] width 13 height 13
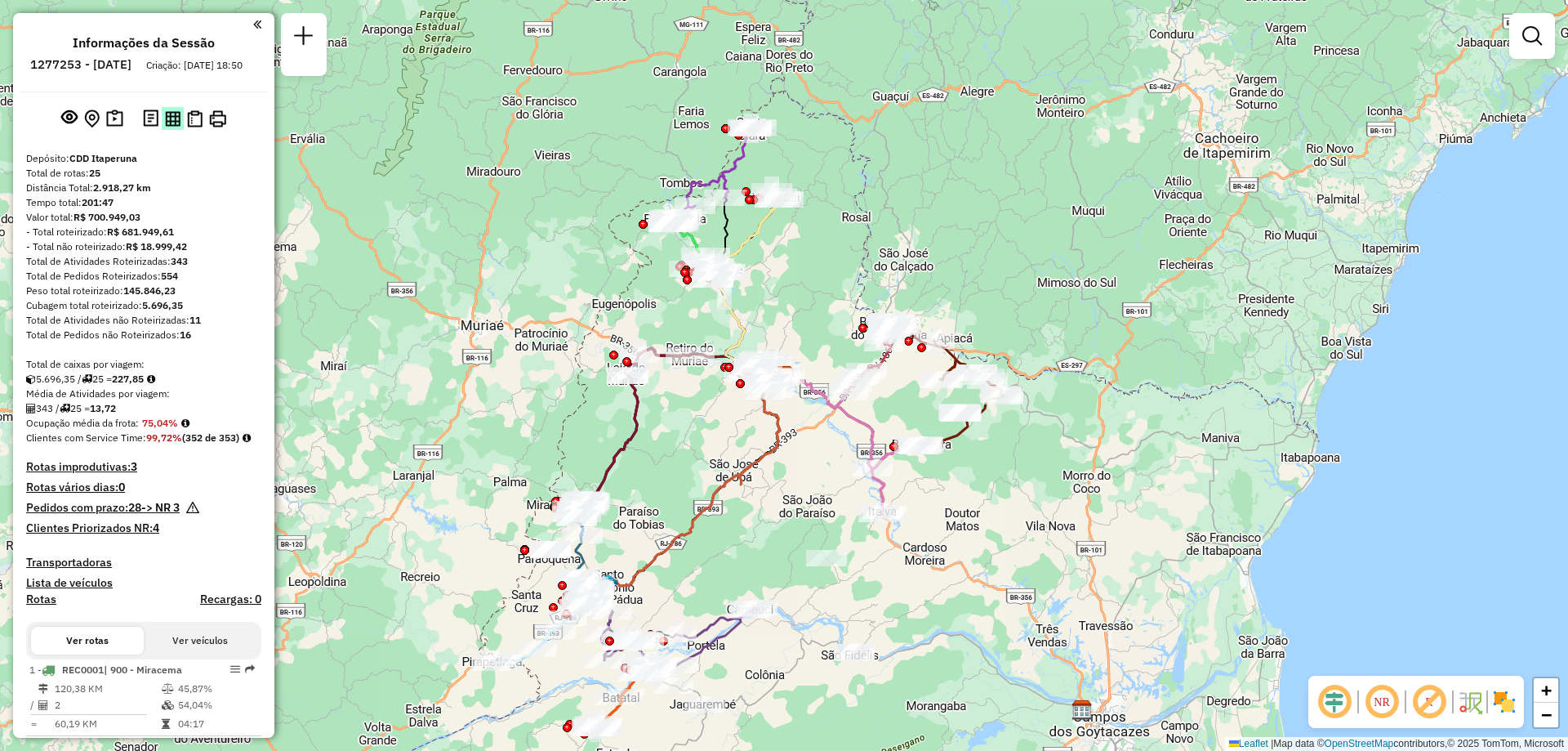
click at [165, 127] on img at bounding box center [172, 119] width 15 height 15
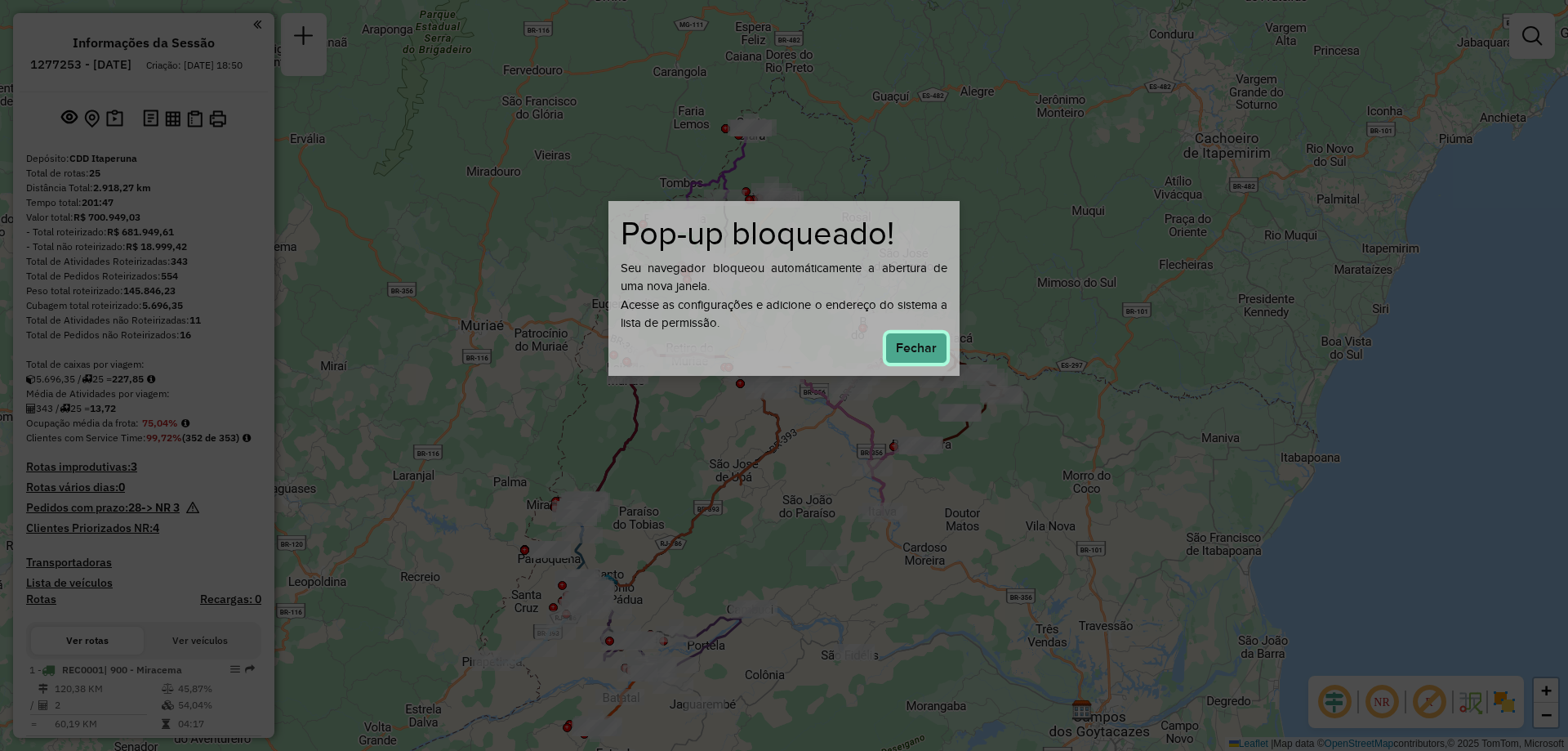
click at [920, 352] on button "Fechar" at bounding box center [915, 347] width 62 height 31
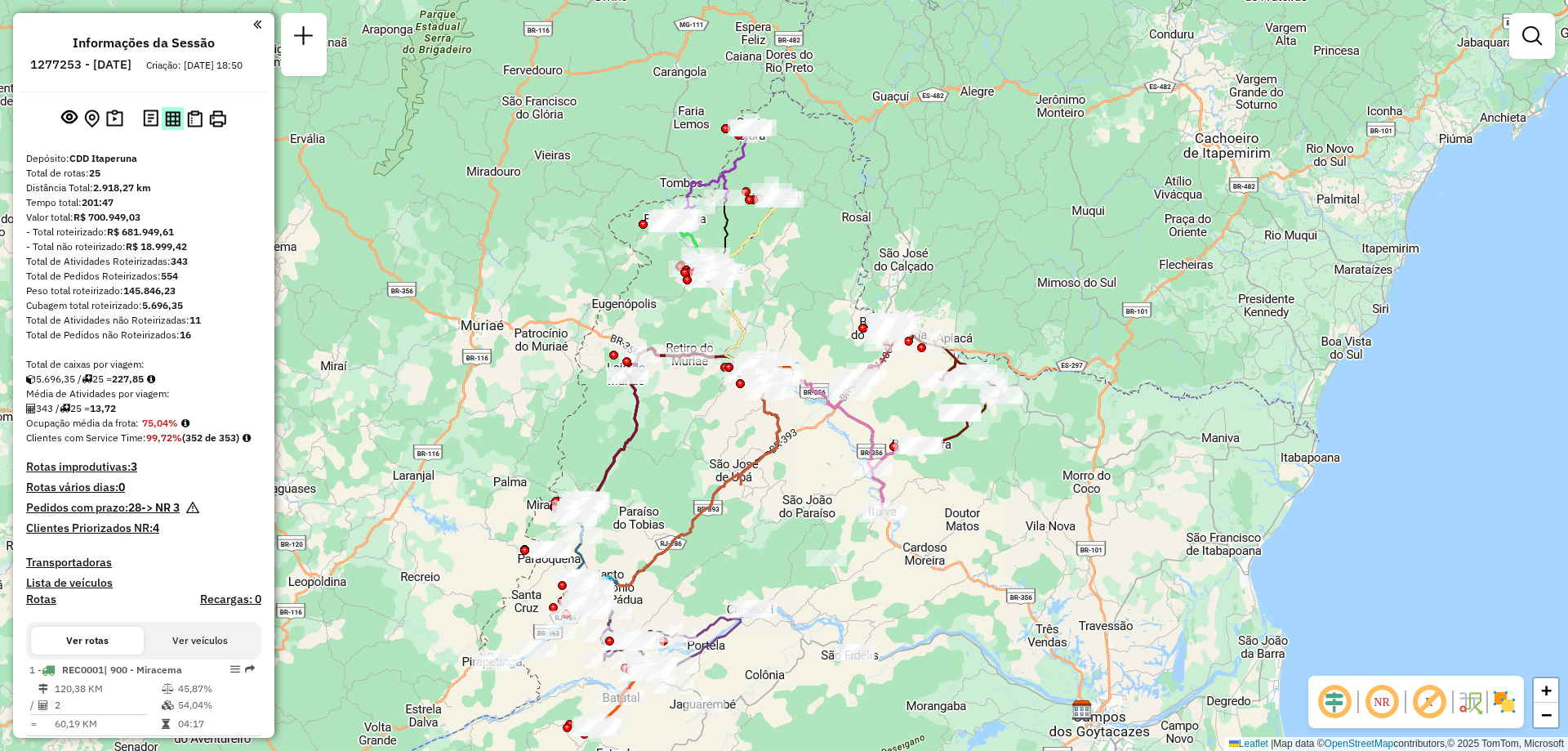
click at [172, 127] on img at bounding box center [172, 119] width 15 height 15
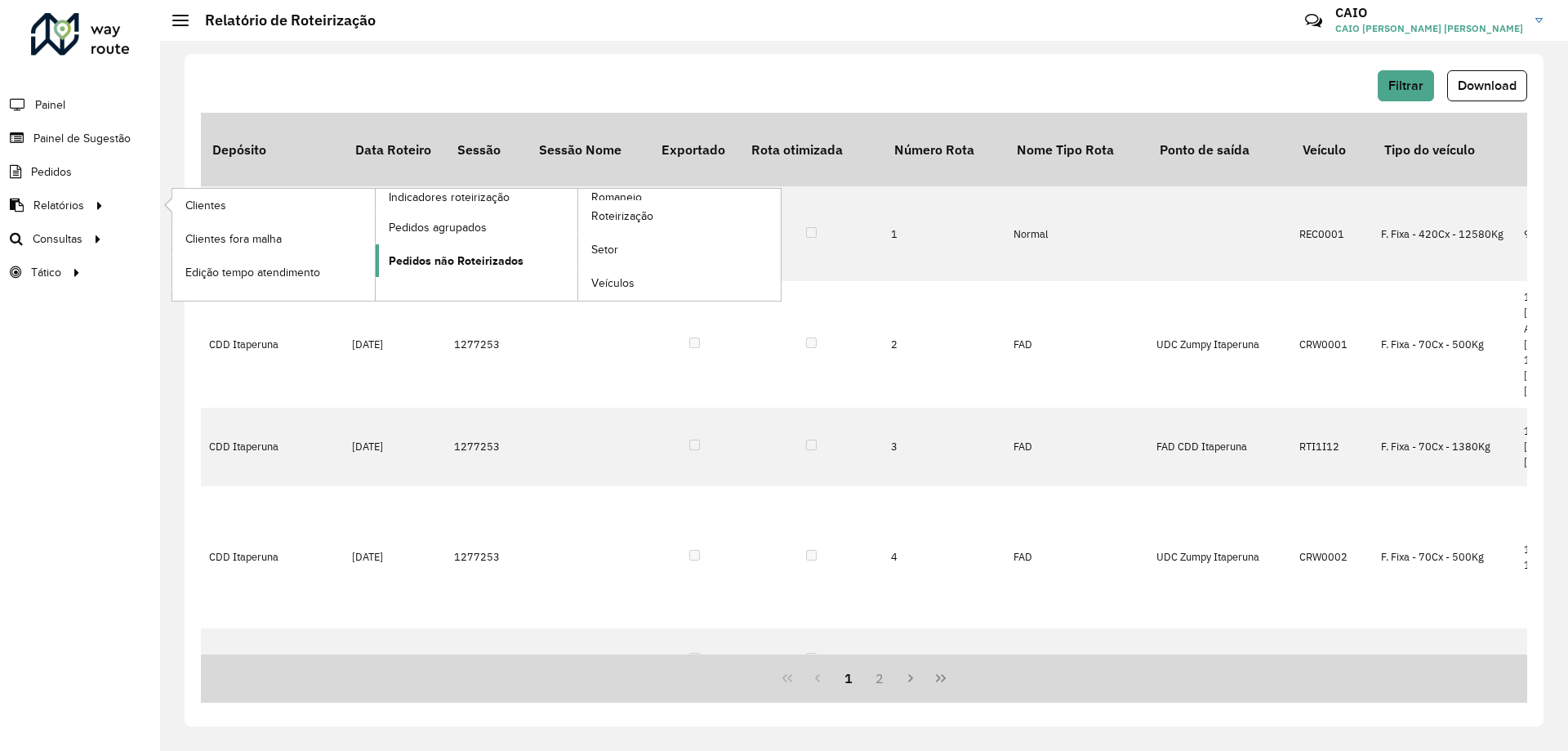
click at [445, 262] on span "Pedidos não Roteirizados" at bounding box center [457, 261] width 135 height 17
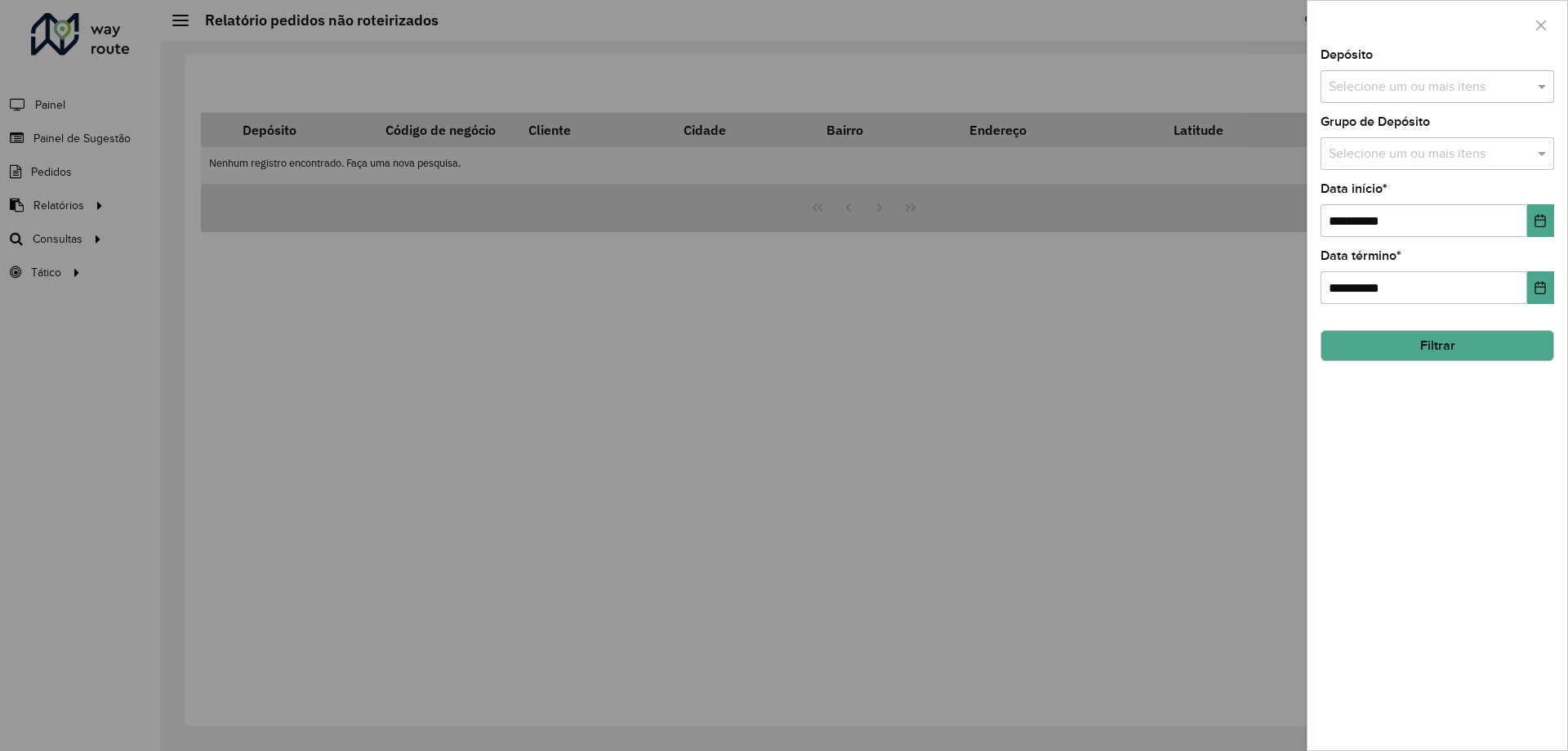
click at [1398, 90] on input "text" at bounding box center [1429, 88] width 209 height 20
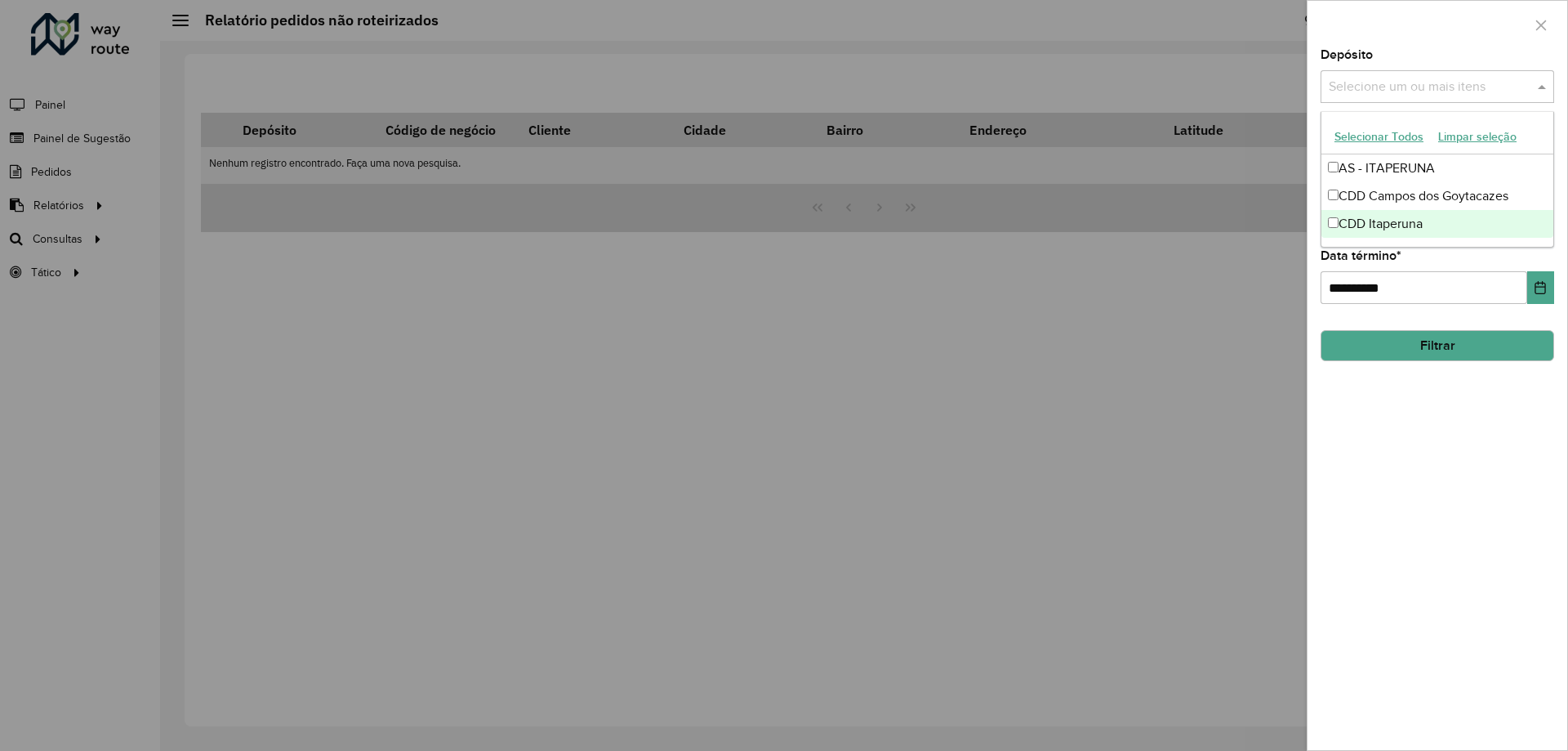
click at [1382, 222] on div "CDD Itaperuna" at bounding box center [1438, 224] width 232 height 28
click at [1243, 282] on div at bounding box center [784, 375] width 1568 height 751
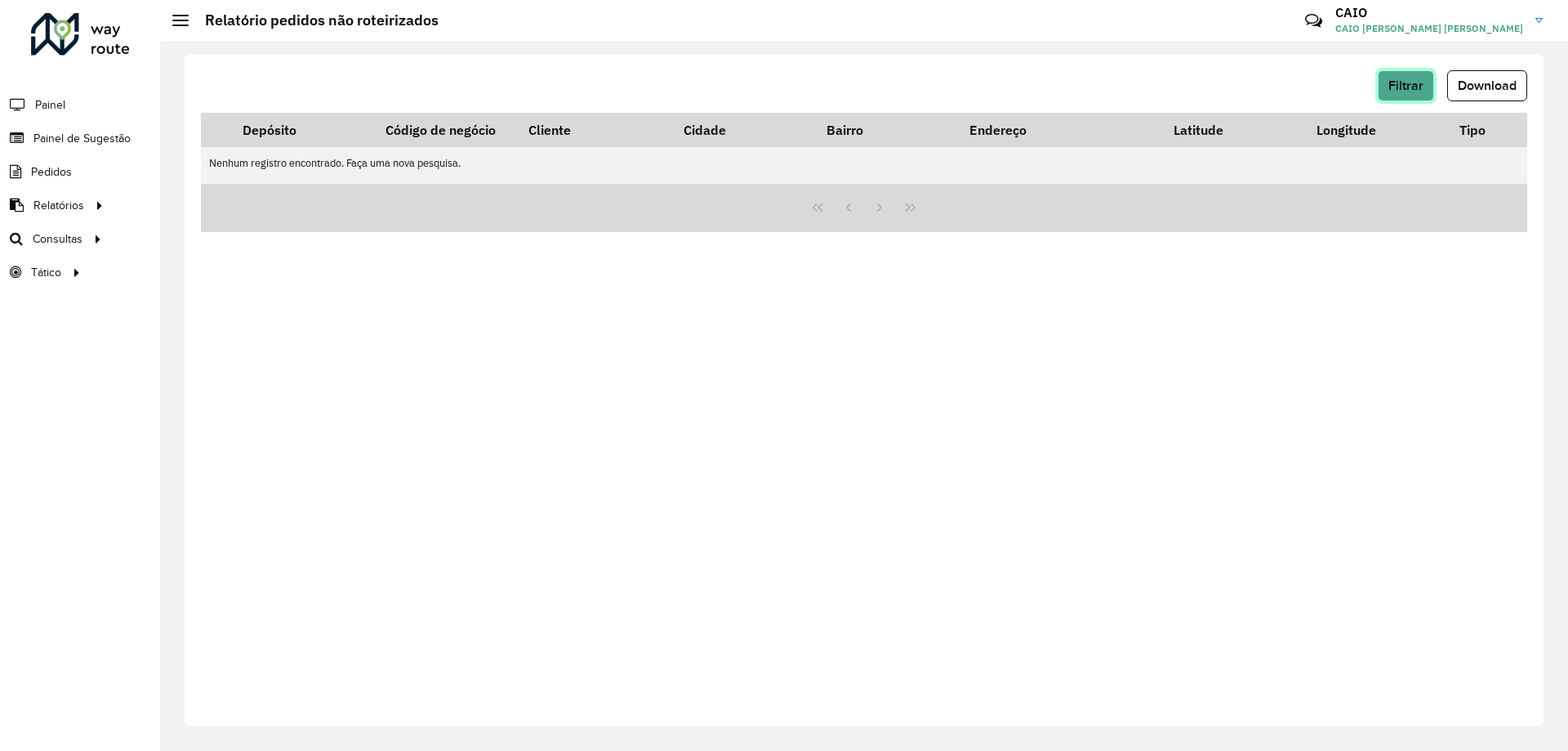
click at [1408, 95] on button "Filtrar" at bounding box center [1405, 86] width 56 height 31
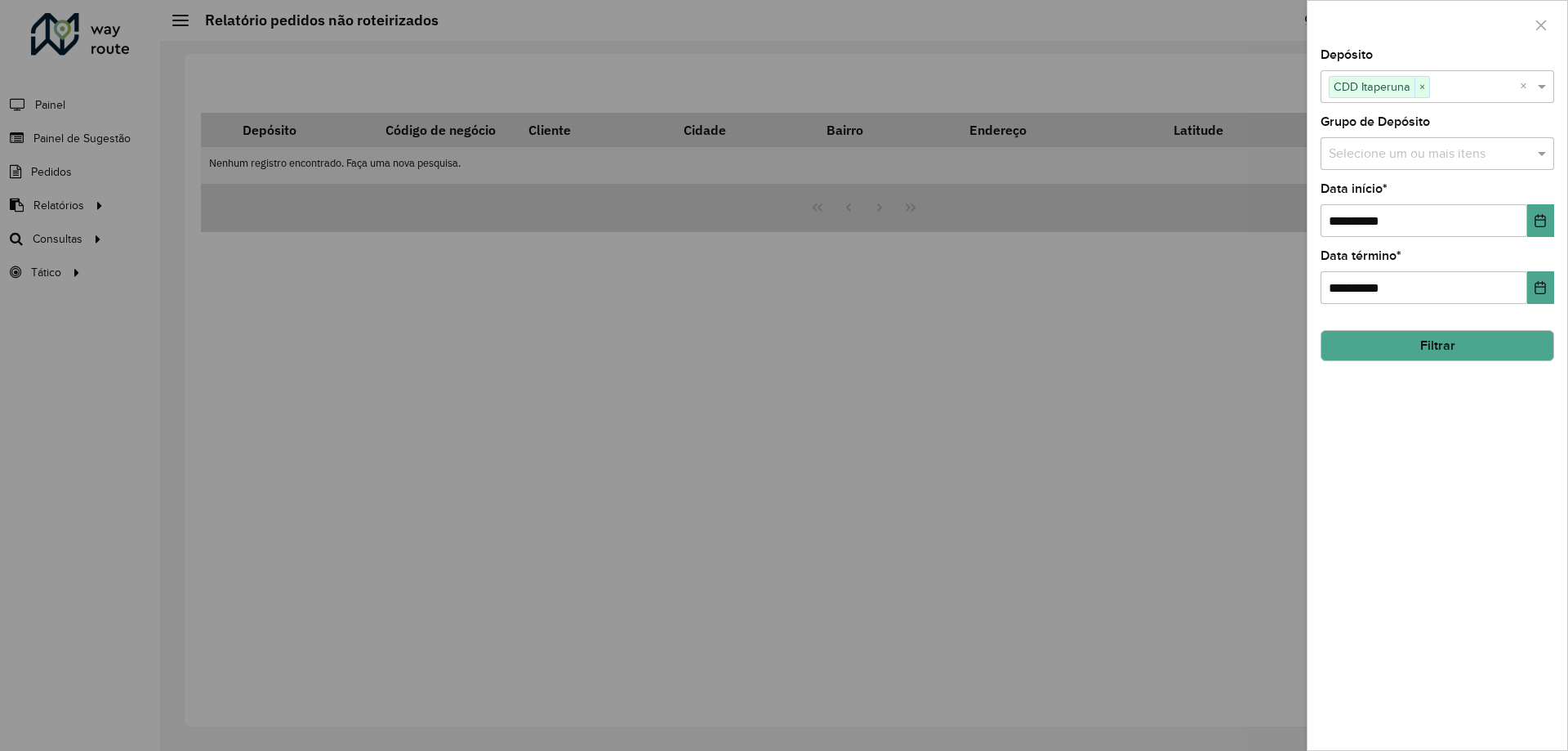
click at [1438, 340] on button "Filtrar" at bounding box center [1438, 346] width 234 height 31
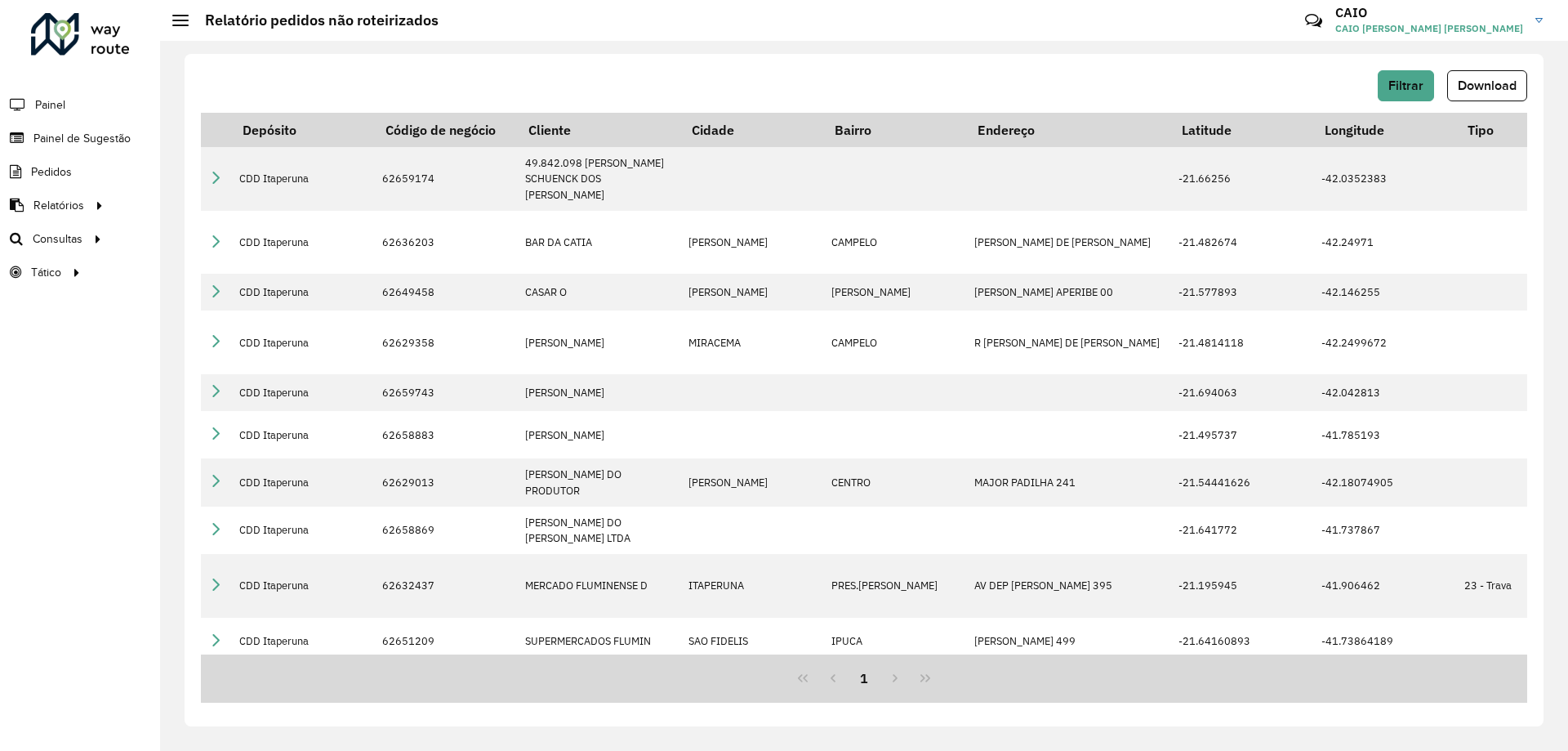
drag, startPoint x: 964, startPoint y: 616, endPoint x: 1082, endPoint y: 615, distance: 118.0
click at [1082, 665] on tr "CDD Itaperuna 62641143 [PERSON_NAME] DO ITAOCARA JAGUAREMBE R [PERSON_NAME] [PE…" at bounding box center [1145, 683] width 1889 height 37
drag, startPoint x: 884, startPoint y: 626, endPoint x: 976, endPoint y: 626, distance: 92.0
click at [976, 655] on div "1" at bounding box center [864, 679] width 1326 height 49
